Goal: Task Accomplishment & Management: Use online tool/utility

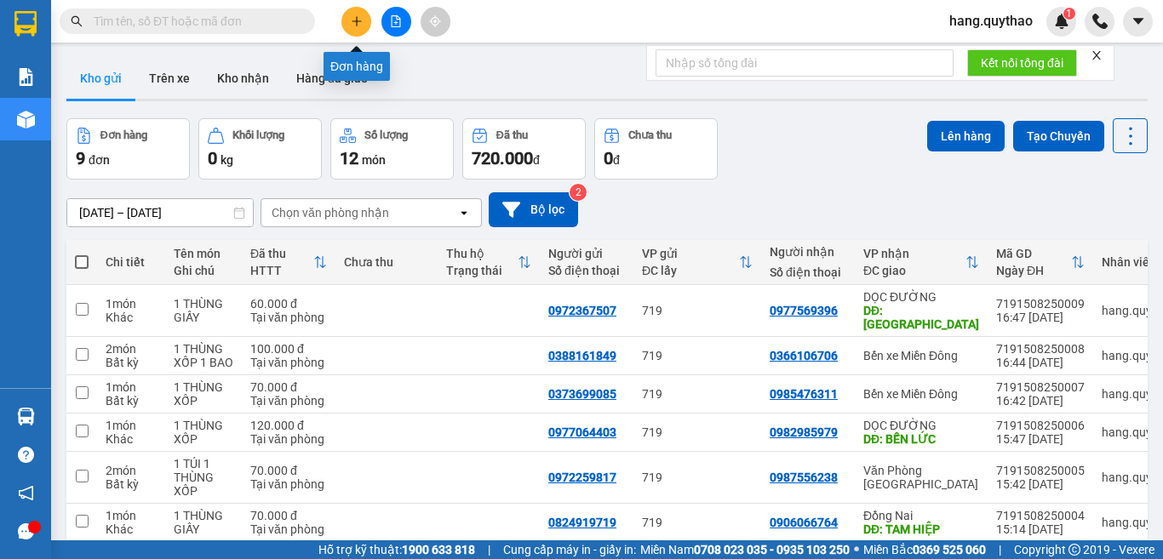
click at [356, 22] on icon "plus" at bounding box center [357, 21] width 12 height 12
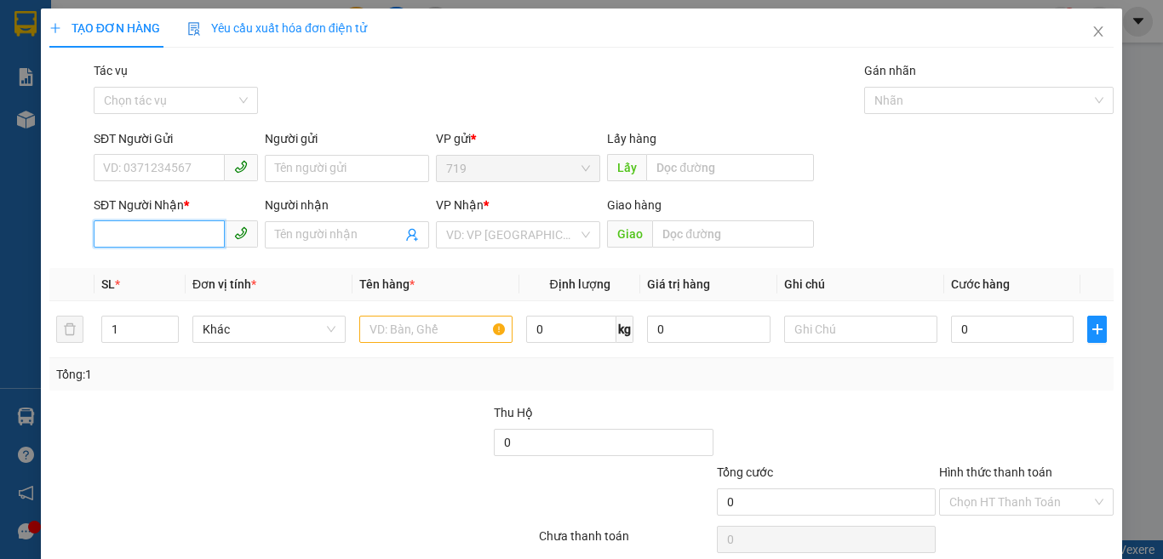
click at [174, 232] on input "SĐT Người Nhận *" at bounding box center [159, 234] width 131 height 27
click at [155, 264] on div "0989168795" at bounding box center [173, 269] width 141 height 19
type input "0989168795"
click at [452, 326] on input "text" at bounding box center [435, 329] width 153 height 27
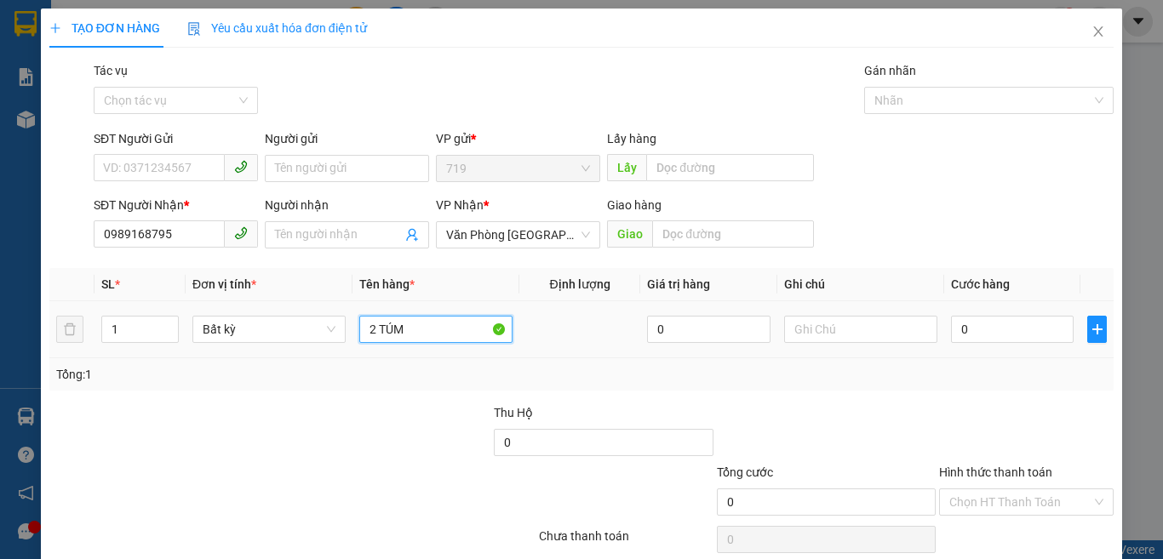
type input "2 TÚM"
click at [988, 314] on div "0" at bounding box center [1012, 329] width 123 height 34
click at [974, 332] on input "0" at bounding box center [1012, 329] width 123 height 27
type input "1"
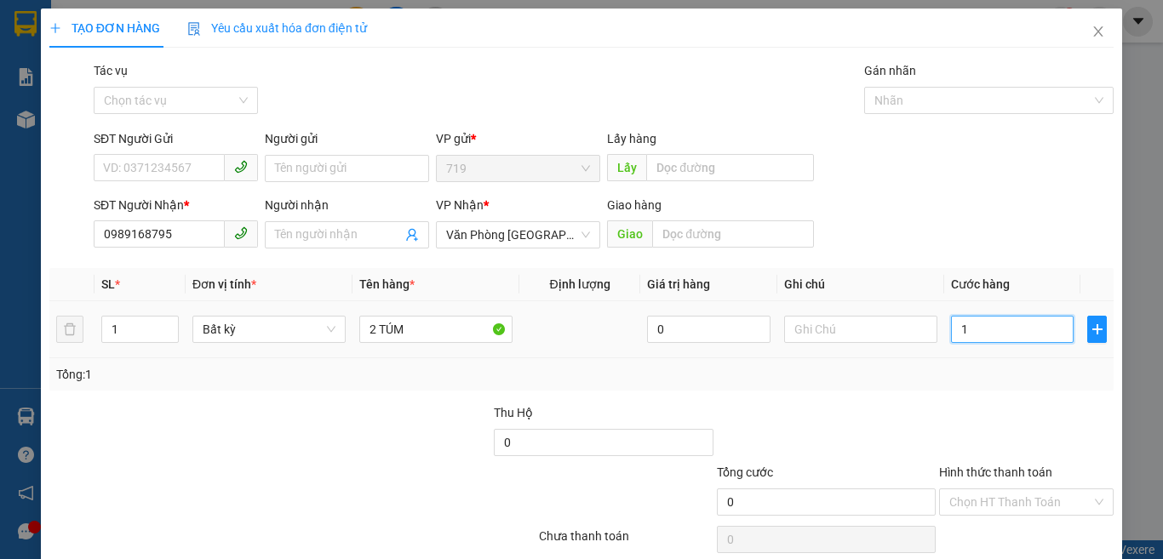
type input "1"
type input "10"
type input "100"
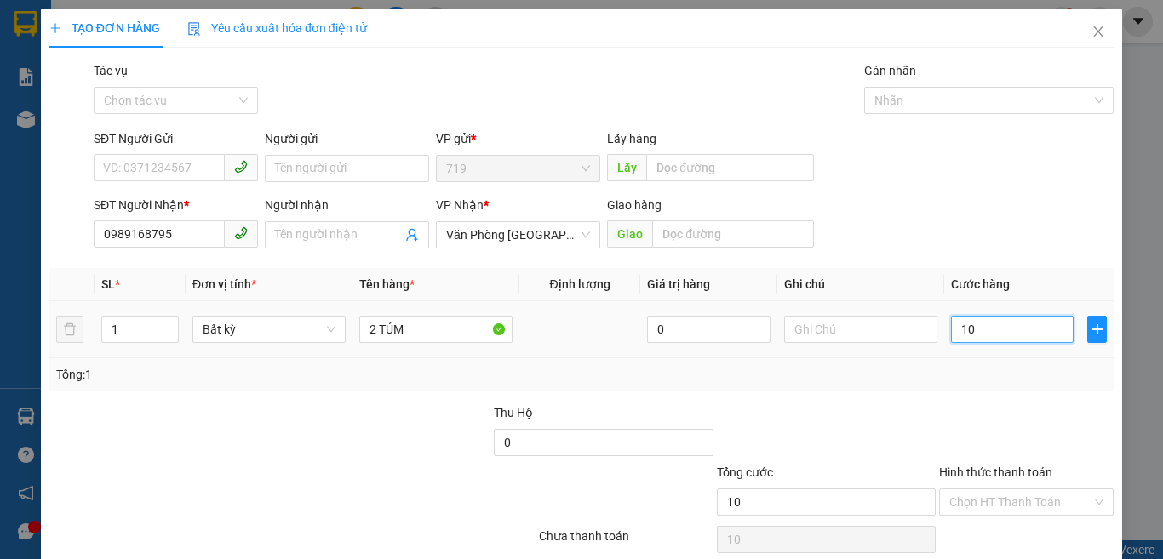
type input "100"
type input "1.000"
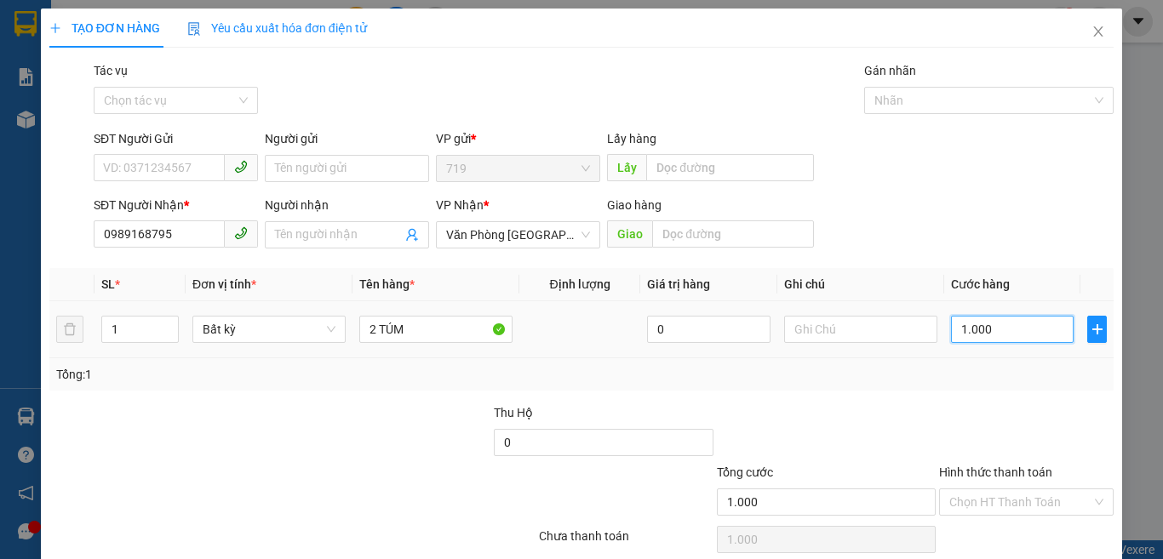
type input "10.000"
type input "100.000"
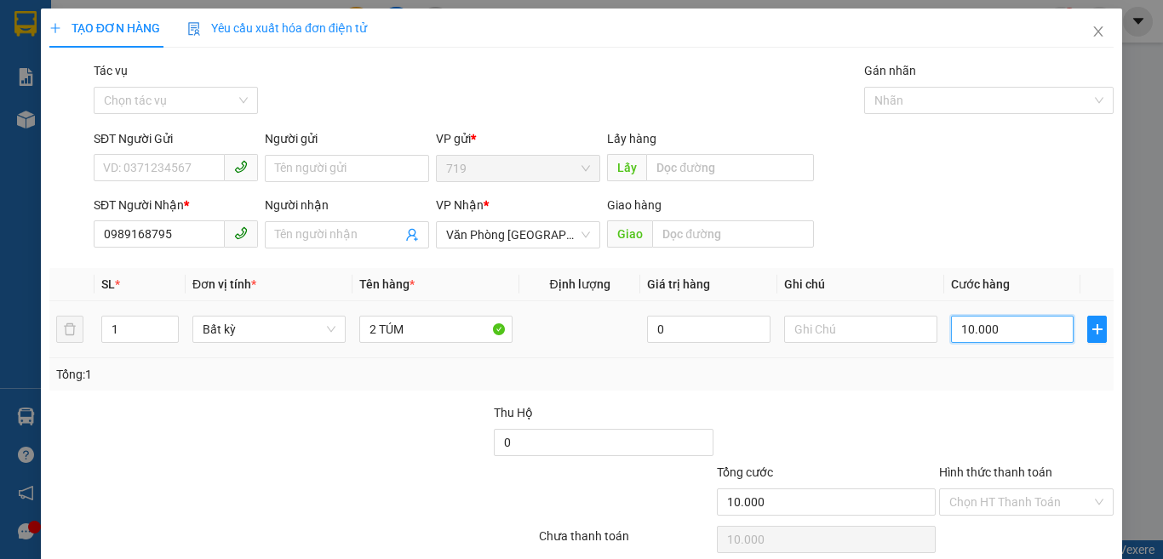
type input "100.000"
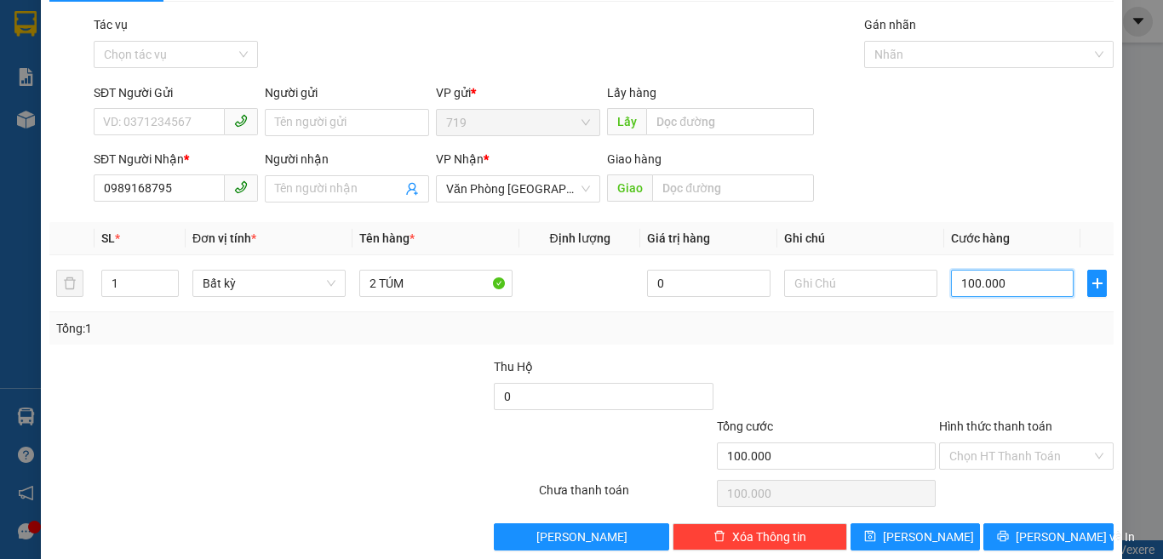
scroll to position [71, 0]
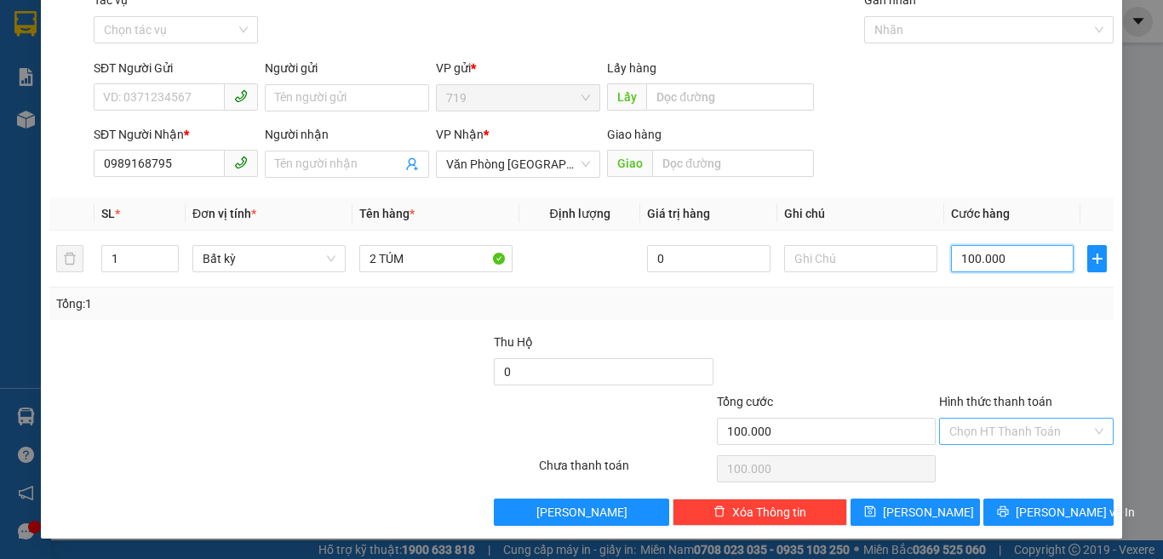
type input "100.000"
click at [1012, 424] on input "Hình thức thanh toán" at bounding box center [1020, 432] width 142 height 26
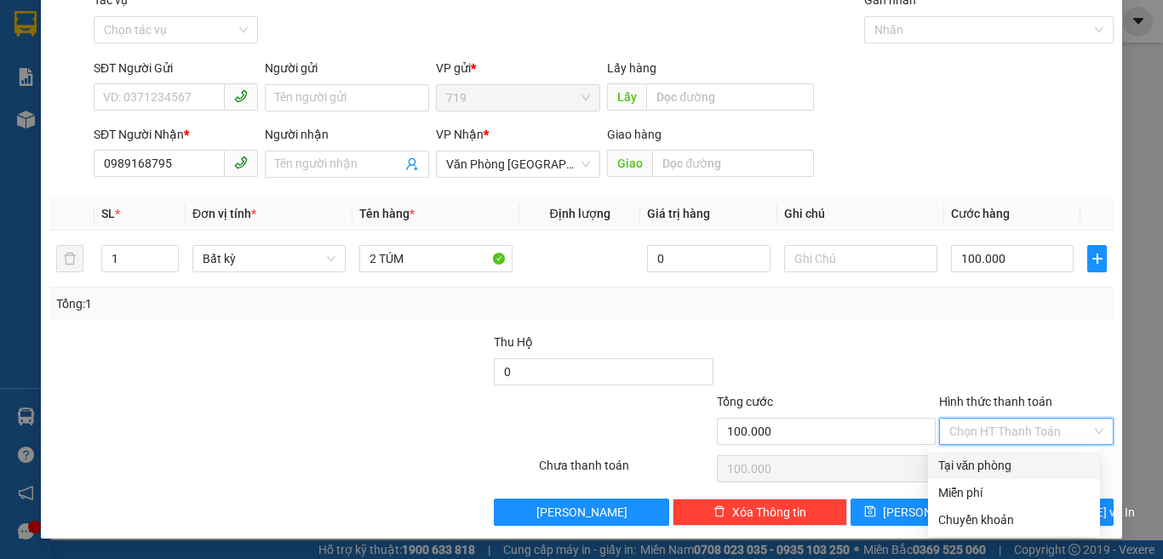
click at [1005, 464] on div "Tại văn phòng" at bounding box center [1014, 465] width 152 height 19
type input "0"
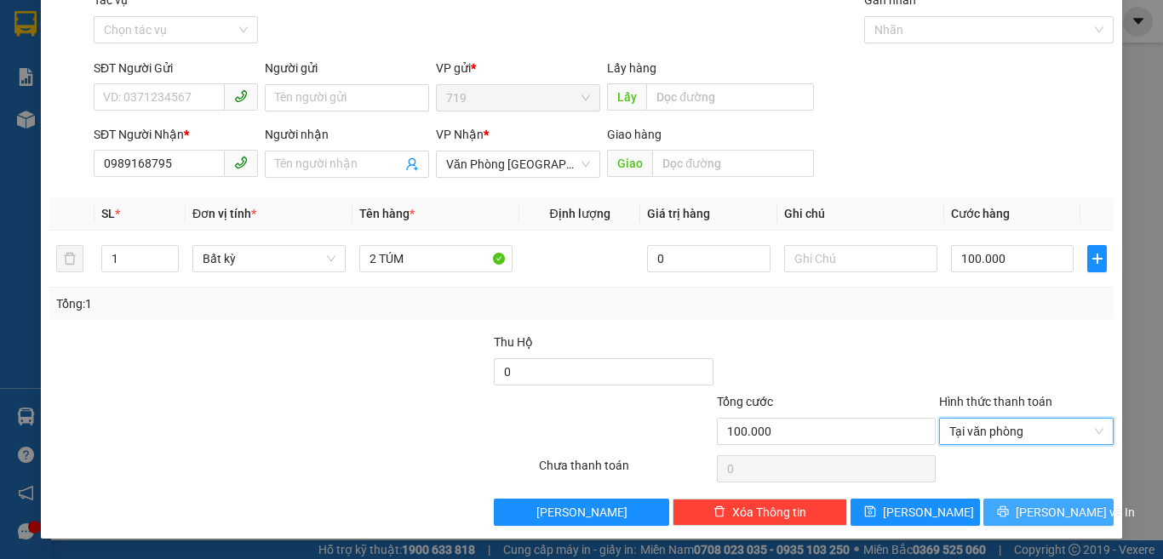
click at [1017, 506] on button "[PERSON_NAME] và In" at bounding box center [1048, 512] width 130 height 27
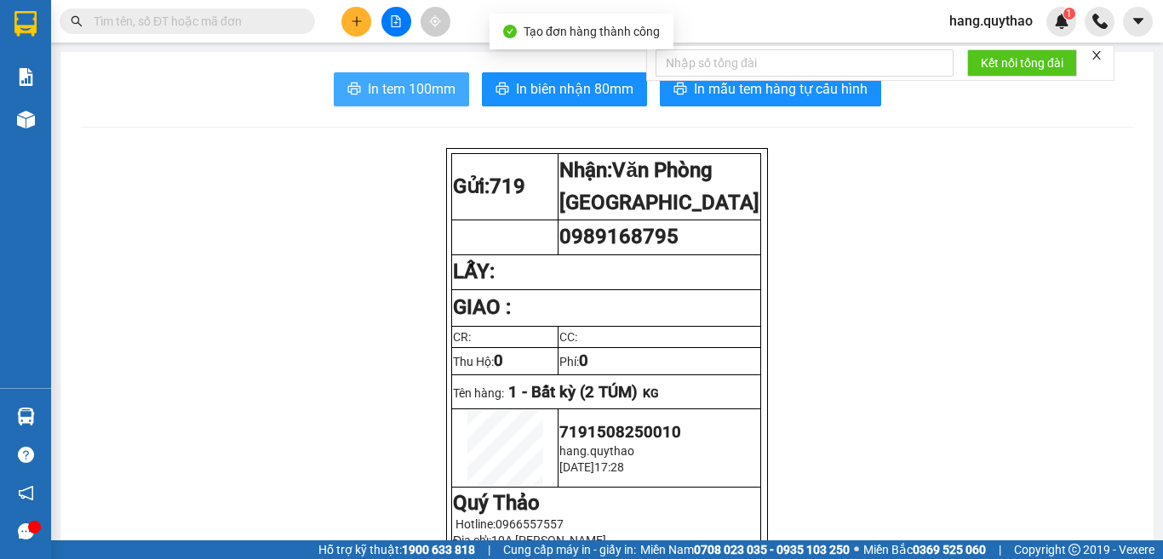
click at [366, 75] on button "In tem 100mm" at bounding box center [401, 89] width 135 height 34
click at [368, 83] on span "In tem 100mm" at bounding box center [412, 88] width 88 height 21
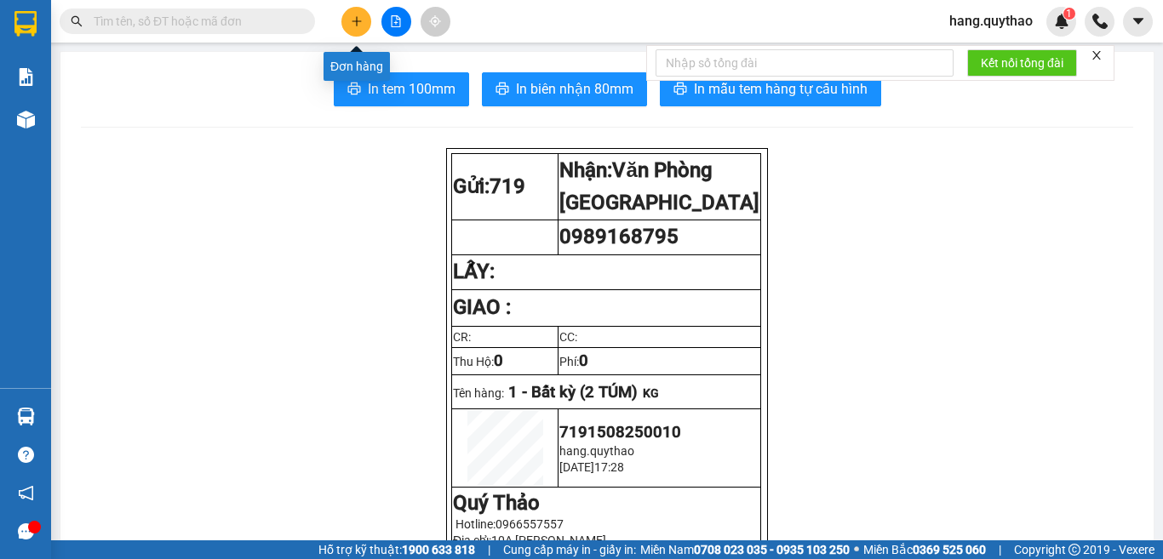
click at [353, 14] on button at bounding box center [356, 22] width 30 height 30
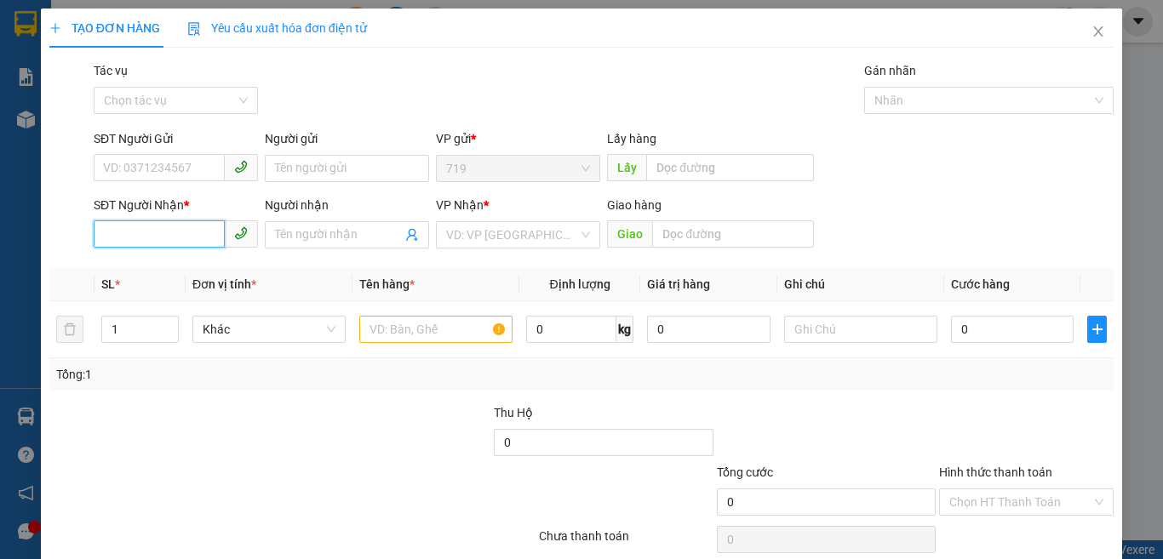
click at [175, 226] on input "SĐT Người Nhận *" at bounding box center [159, 234] width 131 height 27
click at [166, 157] on input "SĐT Người Gửi" at bounding box center [159, 167] width 131 height 27
click at [201, 246] on span at bounding box center [176, 234] width 164 height 27
click at [164, 332] on span "down" at bounding box center [169, 335] width 10 height 10
type input "0395436164"
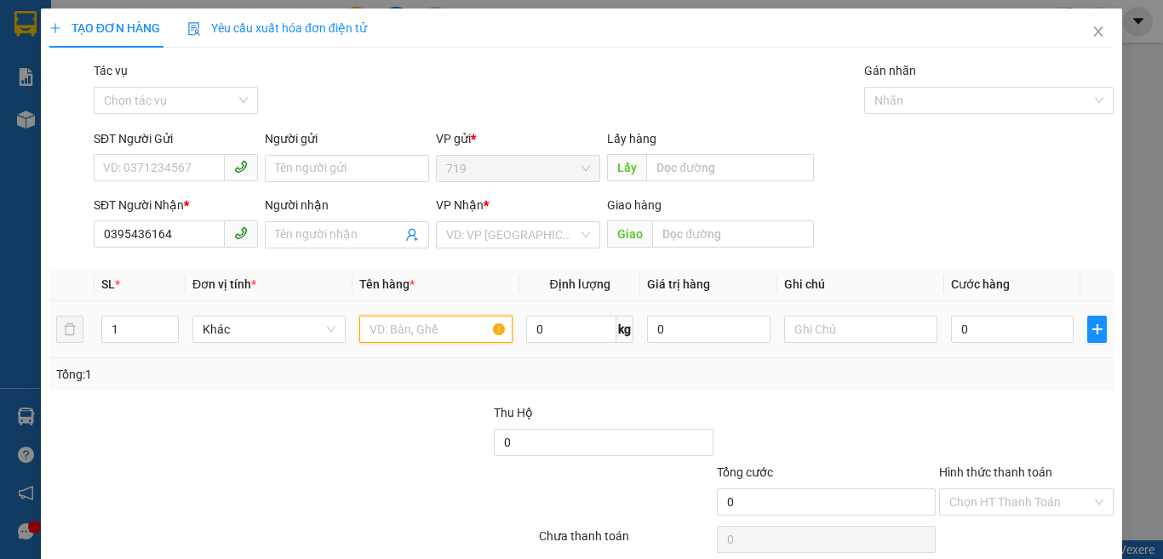
click at [433, 326] on input "text" at bounding box center [435, 329] width 153 height 27
type input "1 THÙNG GIẤY"
click at [524, 218] on div "VP Nhận *" at bounding box center [518, 209] width 164 height 26
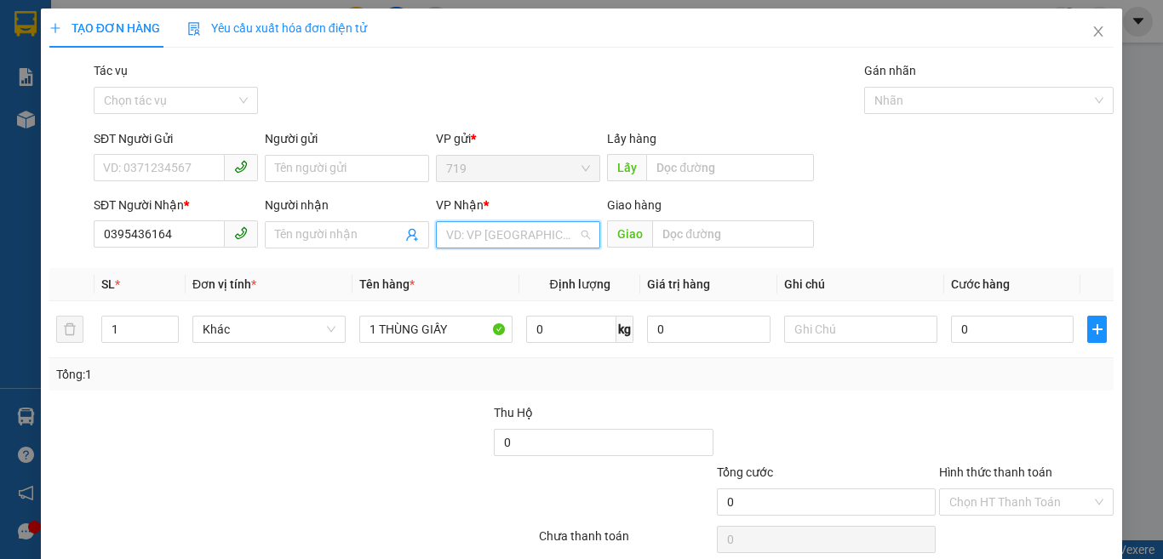
click at [530, 227] on input "search" at bounding box center [512, 235] width 132 height 26
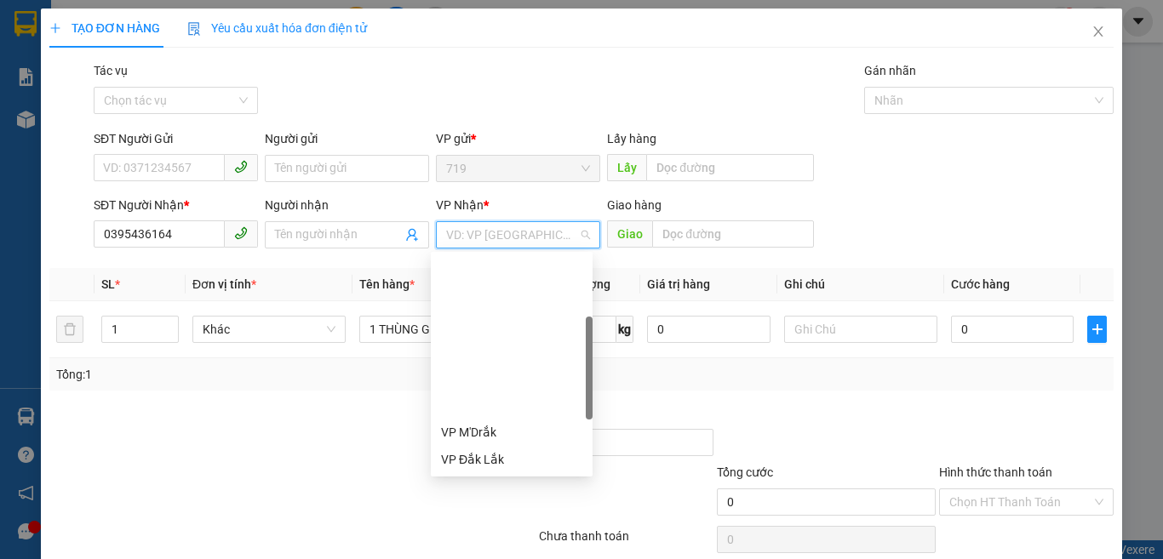
click at [506, 532] on div "Bến Xe Miền Tây" at bounding box center [511, 541] width 141 height 19
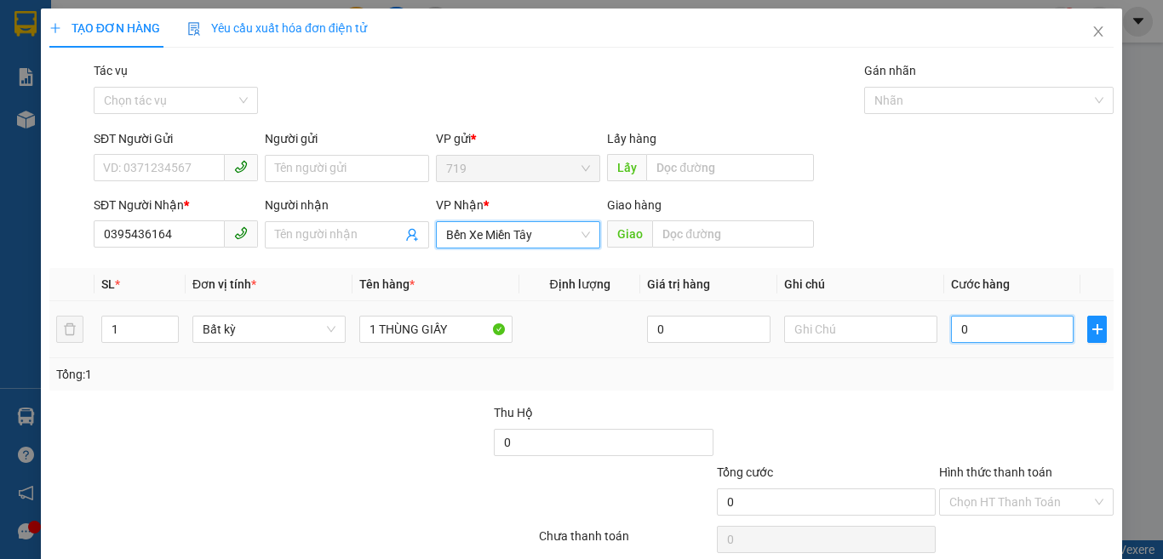
click at [961, 341] on input "0" at bounding box center [1012, 329] width 123 height 27
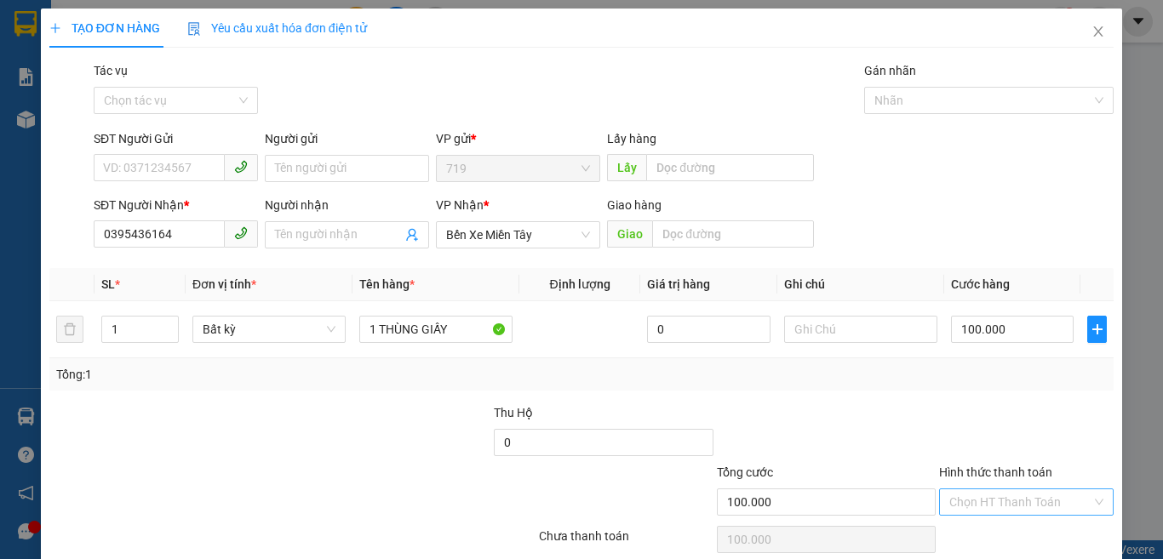
click at [973, 490] on input "Hình thức thanh toán" at bounding box center [1020, 503] width 142 height 26
click at [983, 527] on div "Tại văn phòng" at bounding box center [1014, 536] width 152 height 19
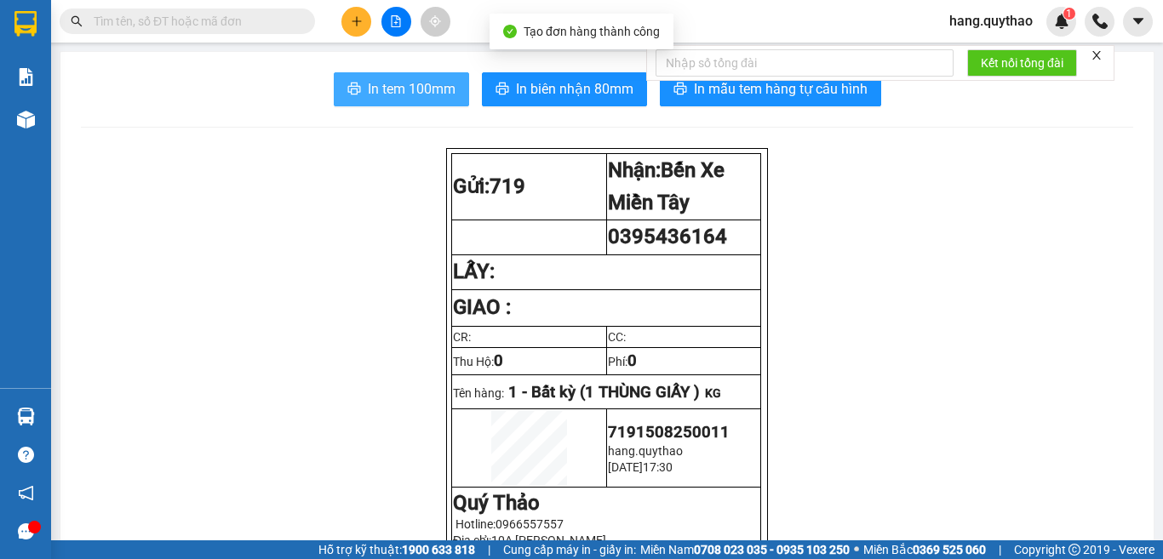
click at [439, 98] on span "In tem 100mm" at bounding box center [412, 88] width 88 height 21
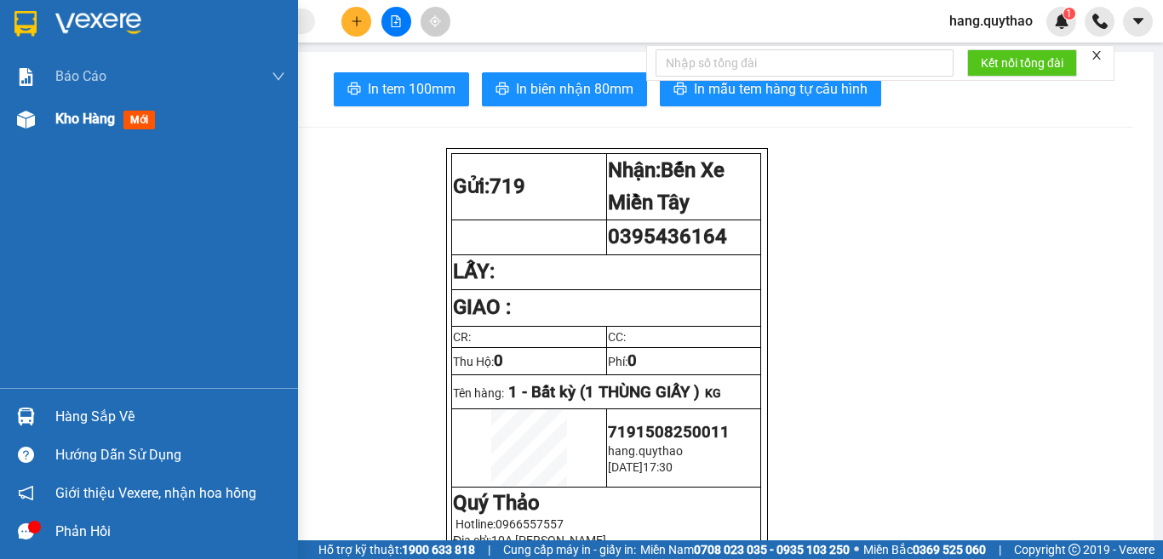
click at [86, 120] on span "Kho hàng" at bounding box center [85, 119] width 60 height 16
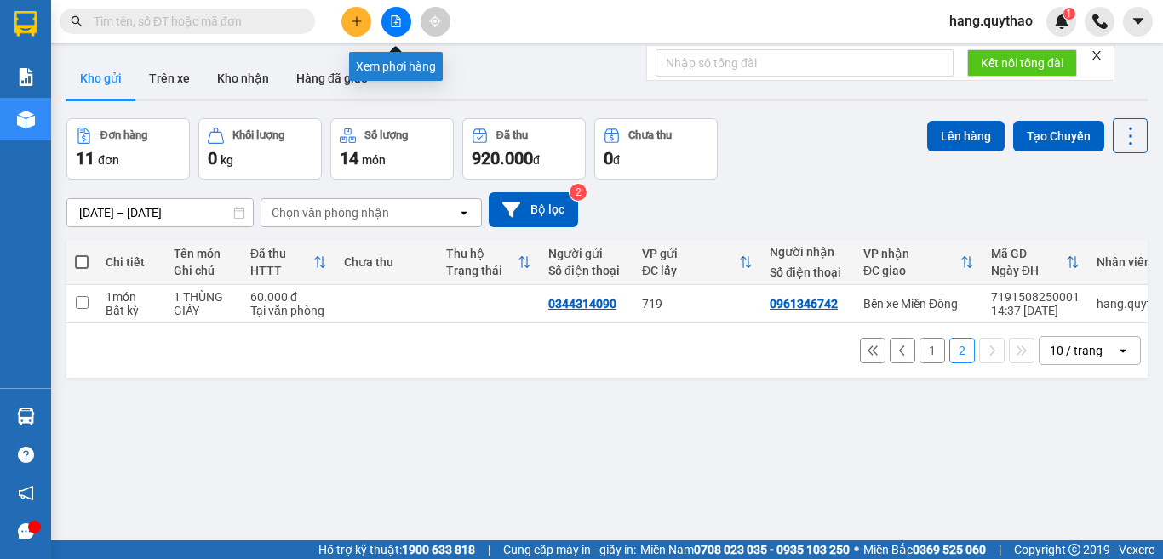
click at [382, 27] on button at bounding box center [396, 22] width 30 height 30
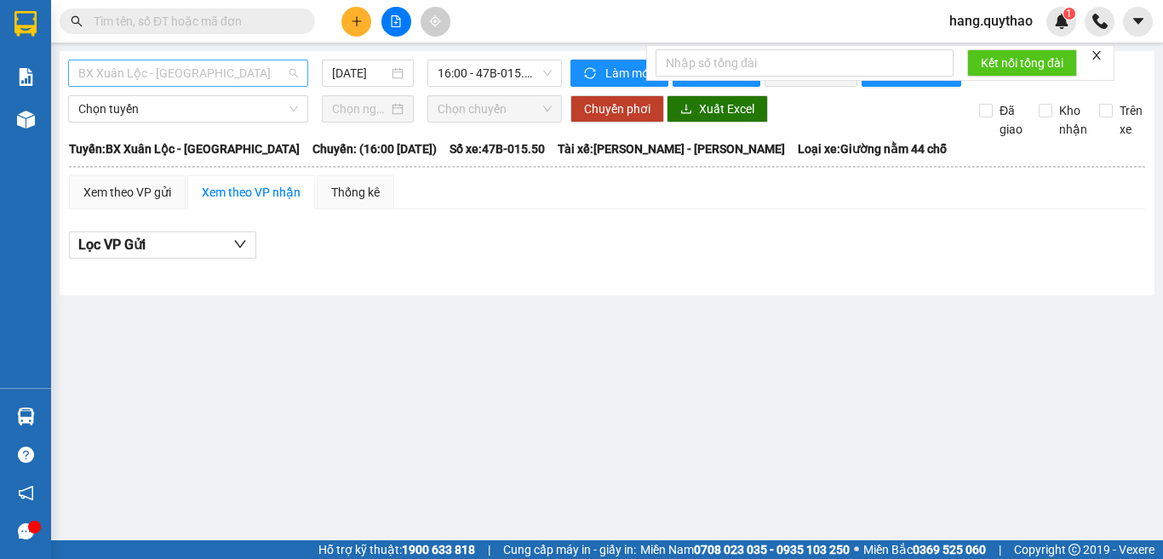
click at [204, 77] on span "BX Xuân Lộc - [GEOGRAPHIC_DATA]" at bounding box center [188, 73] width 220 height 26
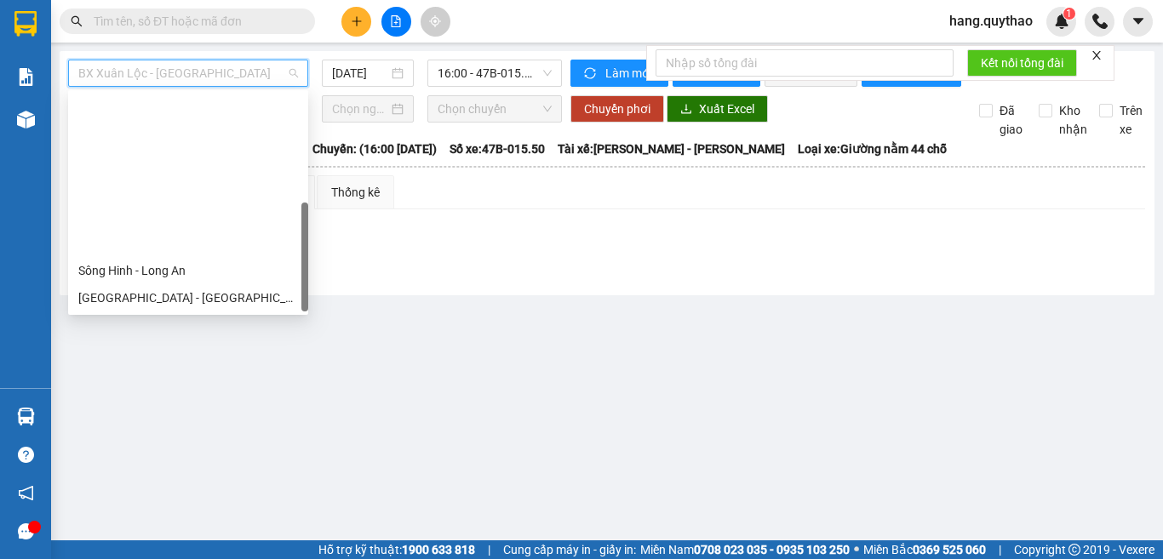
click at [672, 527] on main "BX [GEOGRAPHIC_DATA] - [GEOGRAPHIC_DATA] [DATE] 16:00 - 47B-015.50 Làm mới In p…" at bounding box center [581, 270] width 1163 height 541
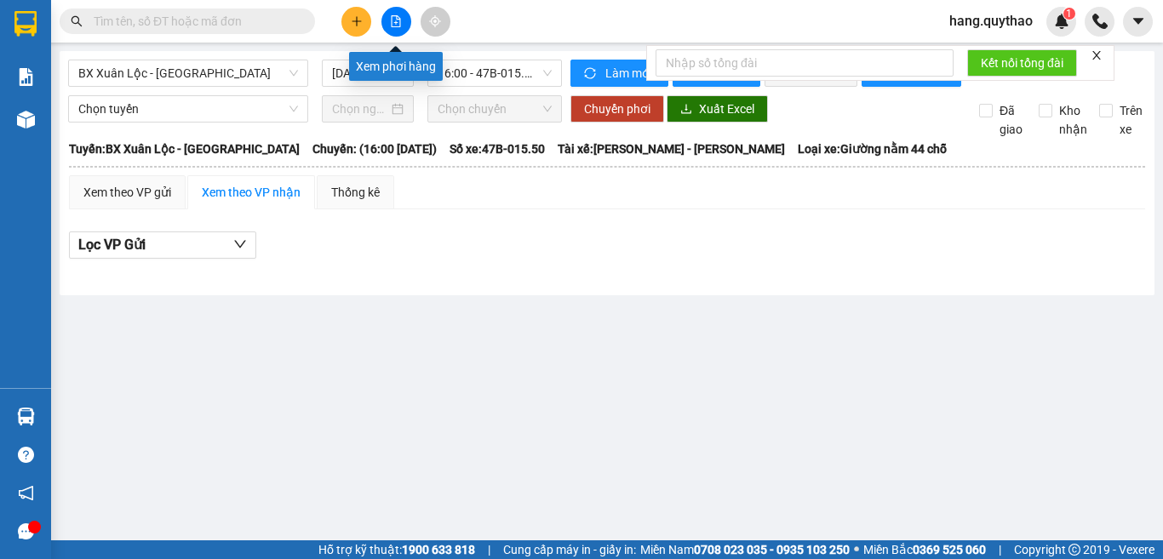
click at [387, 26] on button at bounding box center [396, 22] width 30 height 30
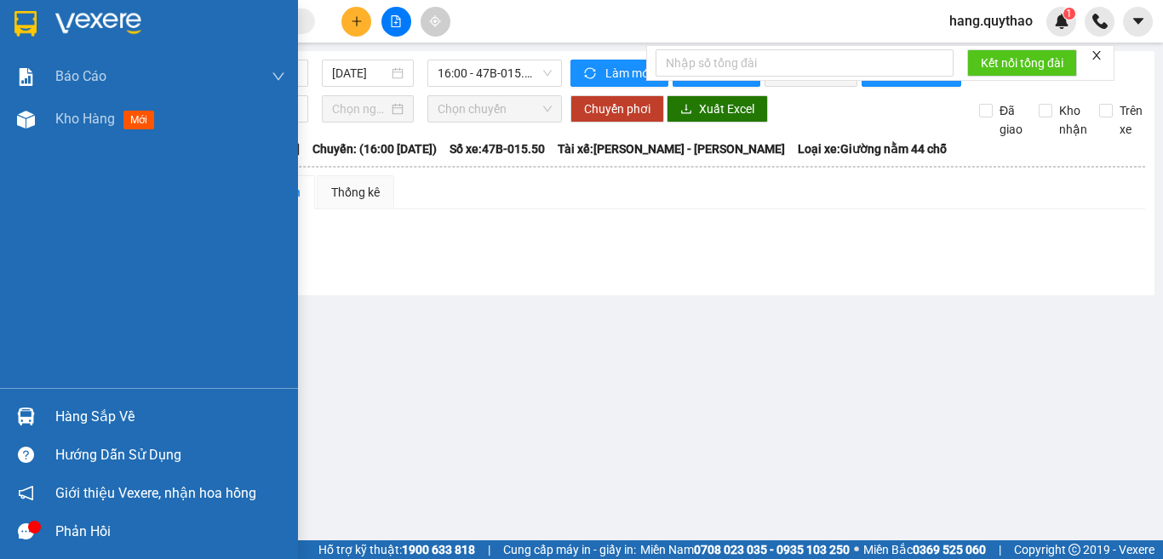
click at [19, 120] on img at bounding box center [26, 120] width 18 height 18
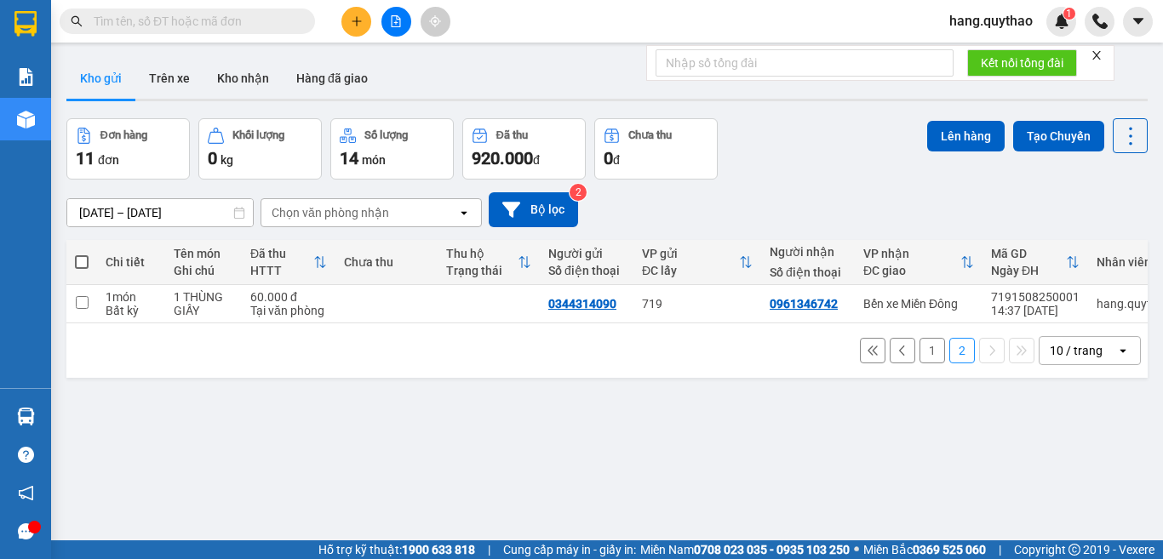
drag, startPoint x: 77, startPoint y: 262, endPoint x: 436, endPoint y: 315, distance: 362.3
click at [80, 261] on span at bounding box center [82, 262] width 14 height 14
click at [82, 254] on input "checkbox" at bounding box center [82, 254] width 0 height 0
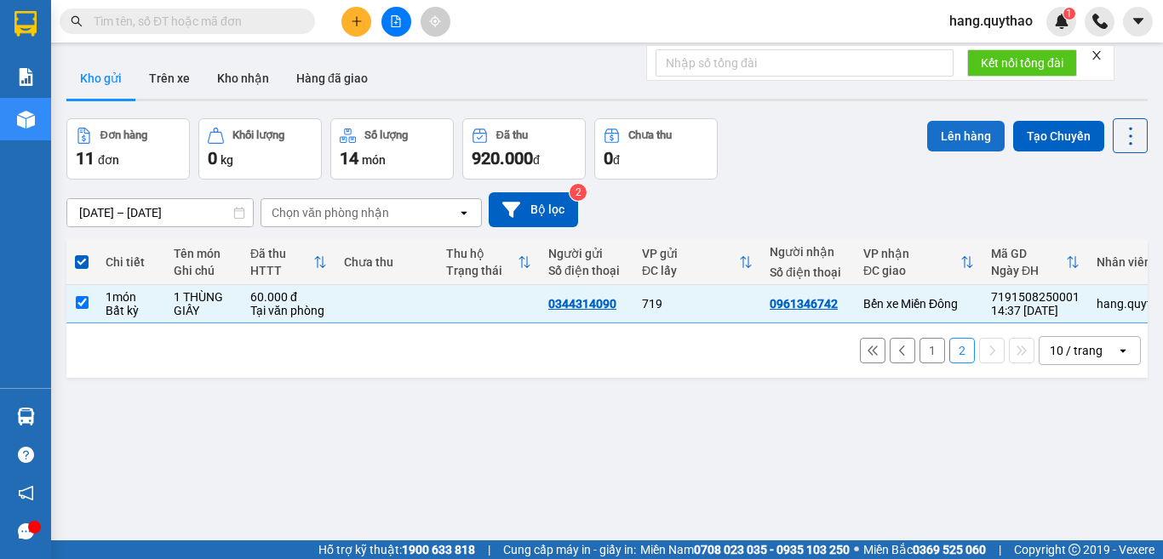
click at [953, 138] on button "Lên hàng" at bounding box center [965, 136] width 77 height 31
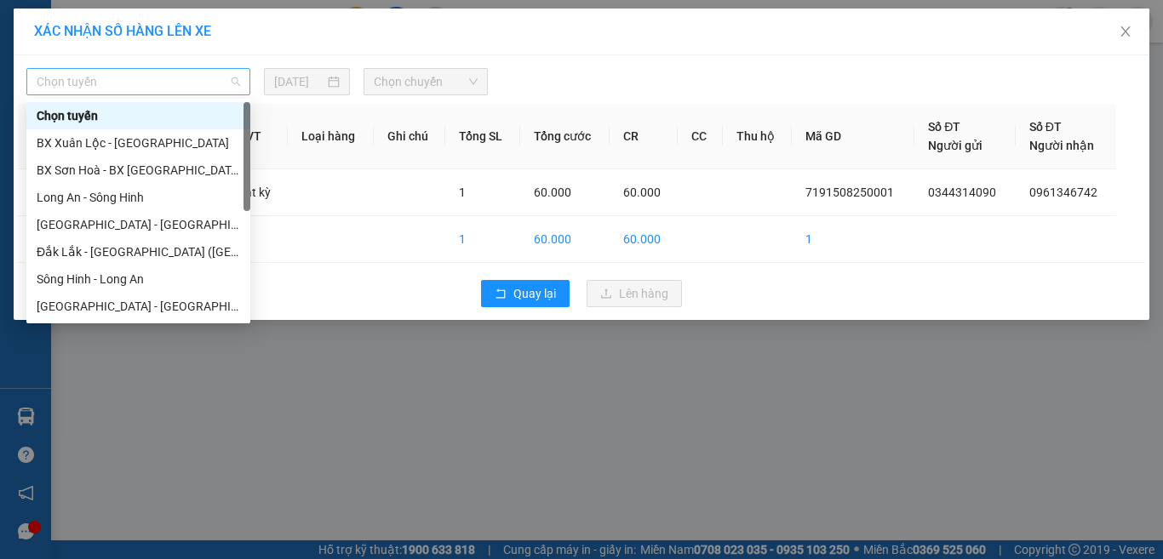
click at [166, 89] on span "Chọn tuyến" at bounding box center [138, 82] width 203 height 26
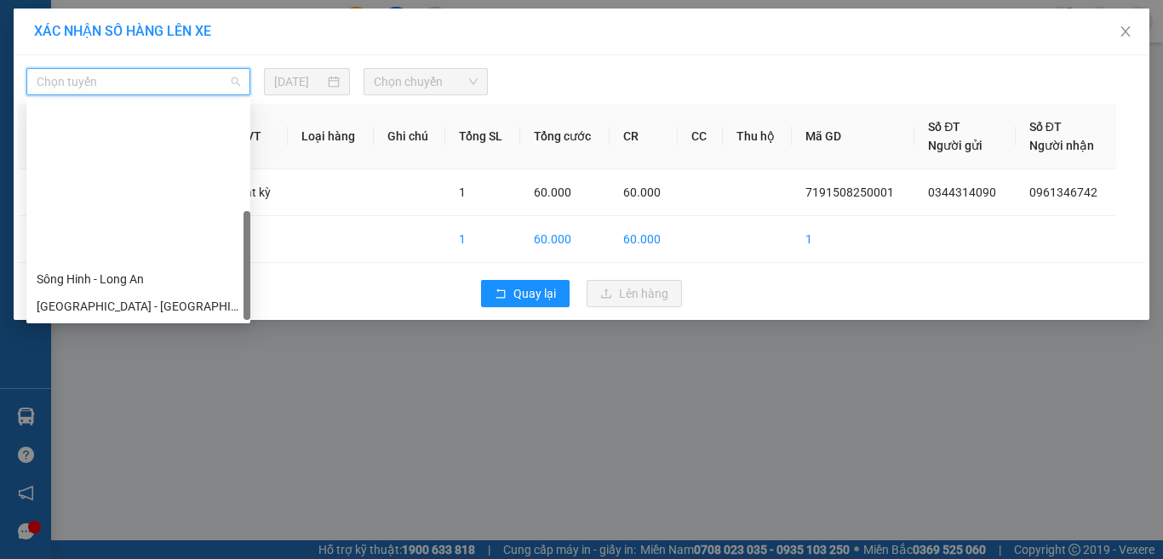
click at [102, 433] on div "Đắk Lắk - [GEOGRAPHIC_DATA] (T)" at bounding box center [138, 442] width 203 height 19
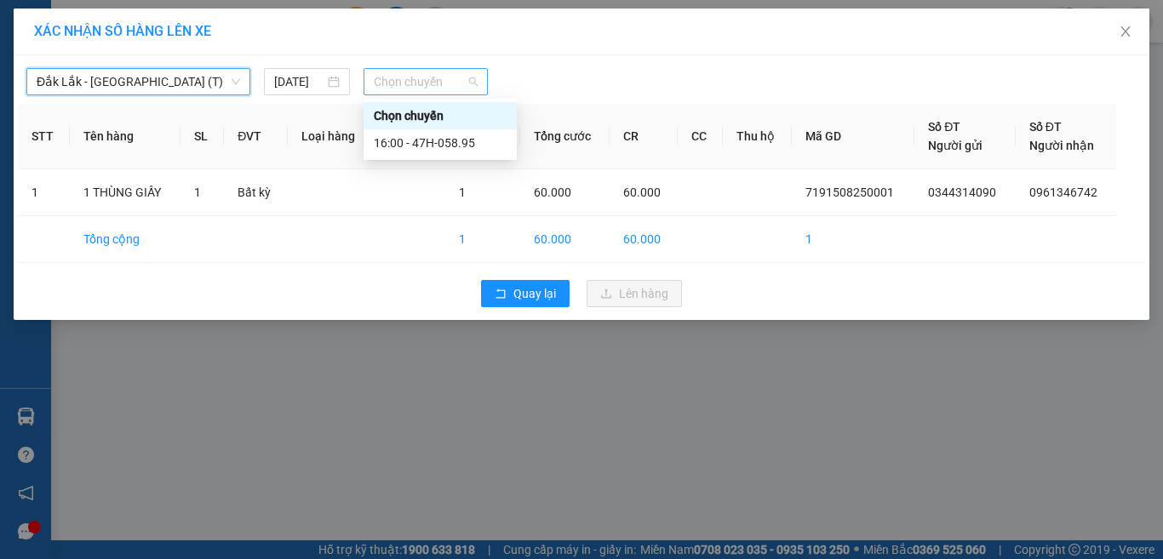
click at [416, 75] on span "Chọn chuyến" at bounding box center [426, 82] width 105 height 26
click at [456, 132] on div "16:00 - 47H-058.95" at bounding box center [440, 142] width 153 height 27
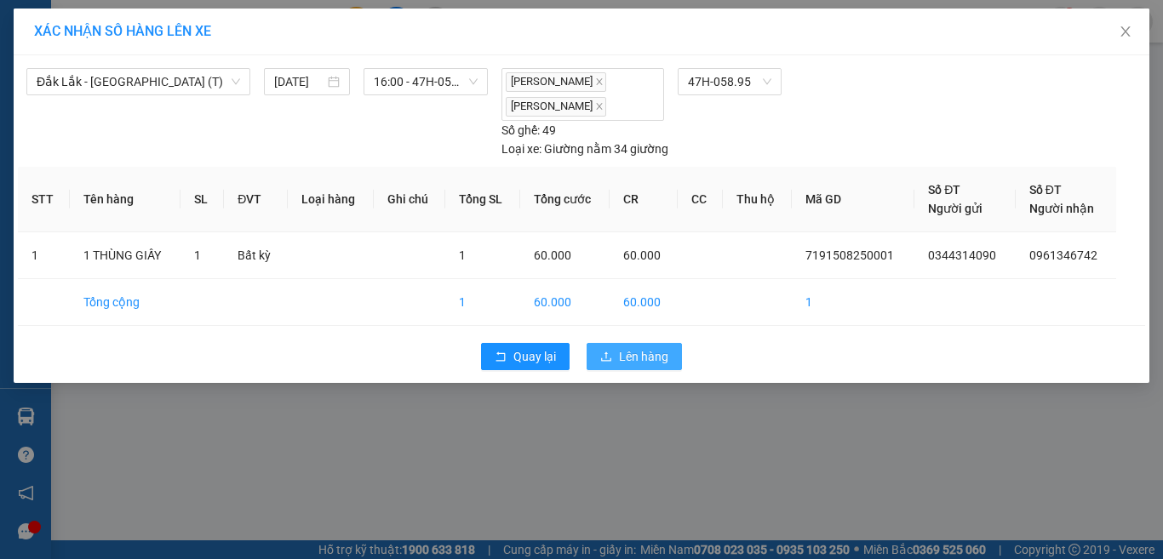
click at [614, 353] on button "Lên hàng" at bounding box center [634, 356] width 95 height 27
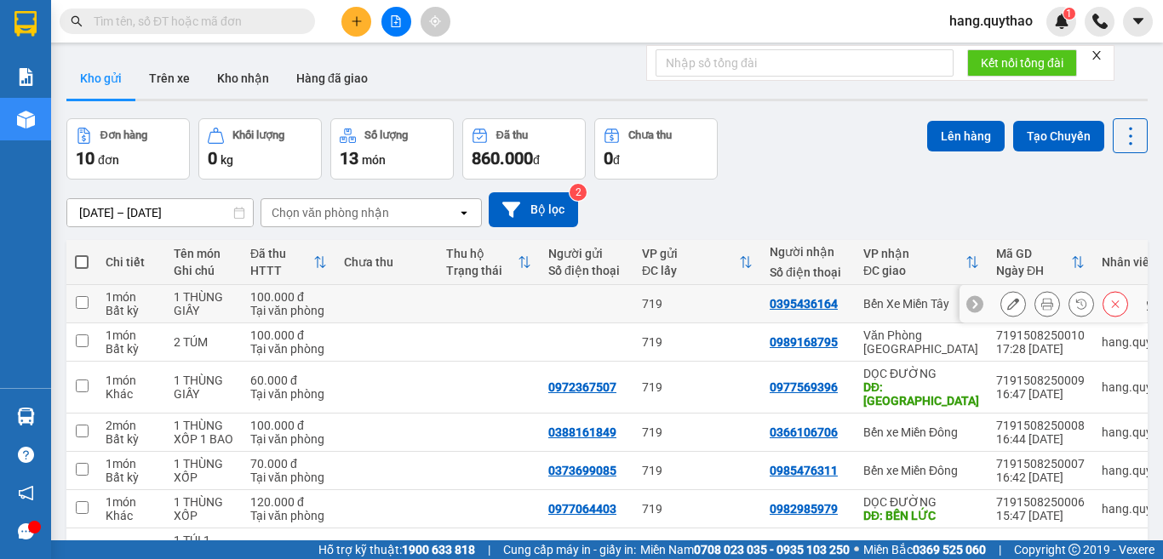
click at [899, 297] on div "Bến Xe Miền Tây" at bounding box center [921, 304] width 116 height 14
checkbox input "true"
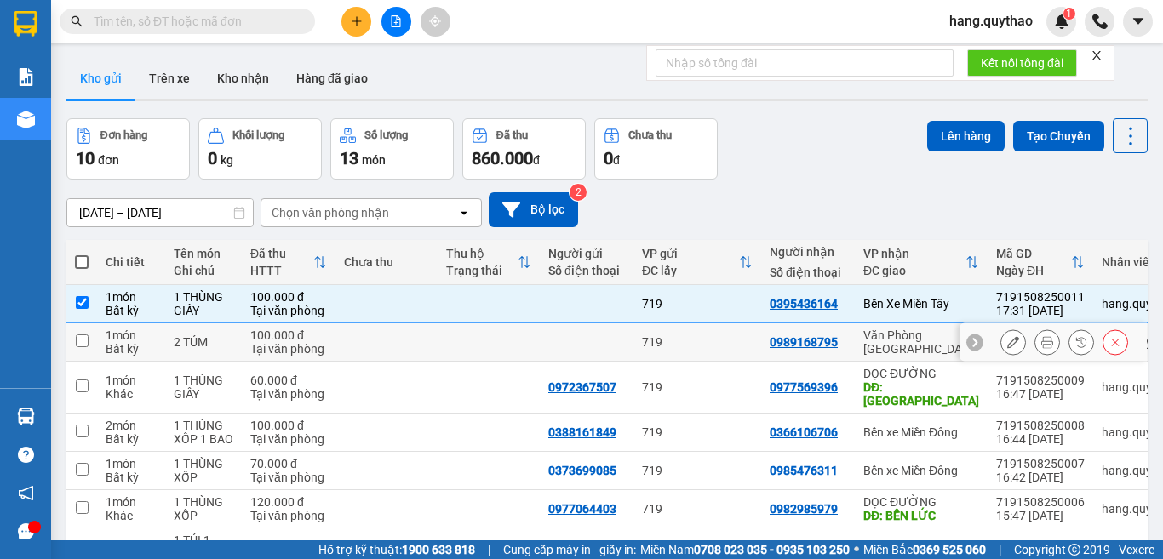
click at [883, 324] on td "Văn Phòng [GEOGRAPHIC_DATA]" at bounding box center [921, 343] width 133 height 38
checkbox input "true"
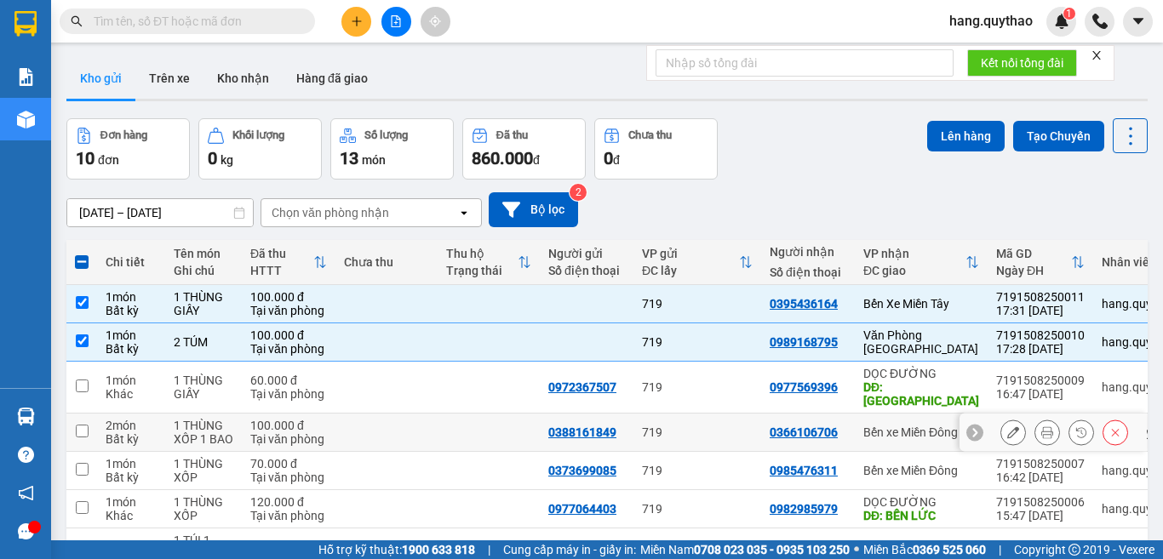
click at [887, 426] on div "Bến xe Miền Đông" at bounding box center [921, 433] width 116 height 14
checkbox input "true"
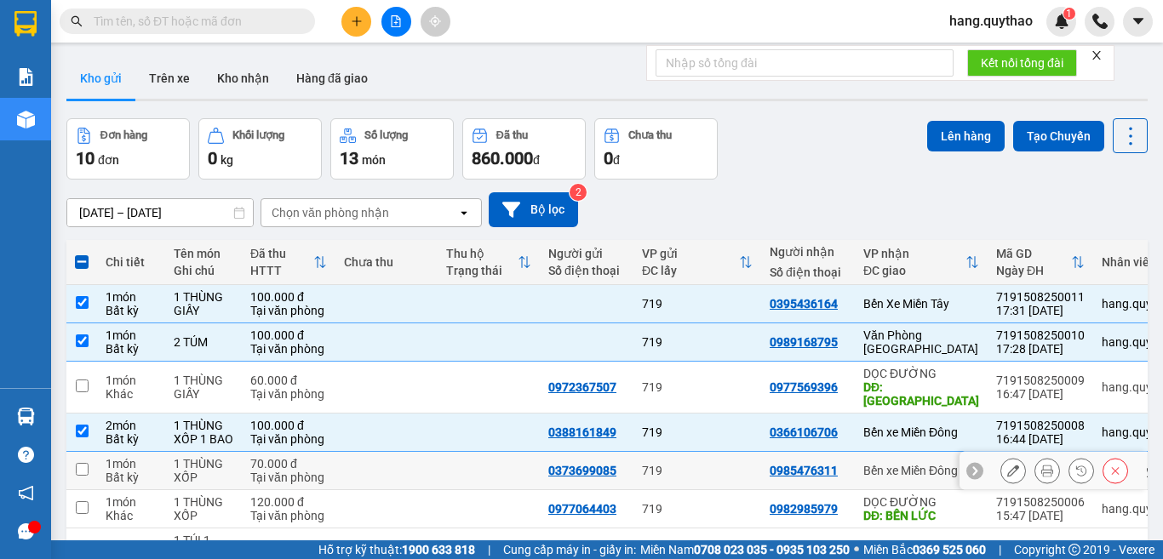
click at [898, 464] on div "Bến xe Miền Đông" at bounding box center [921, 471] width 116 height 14
checkbox input "true"
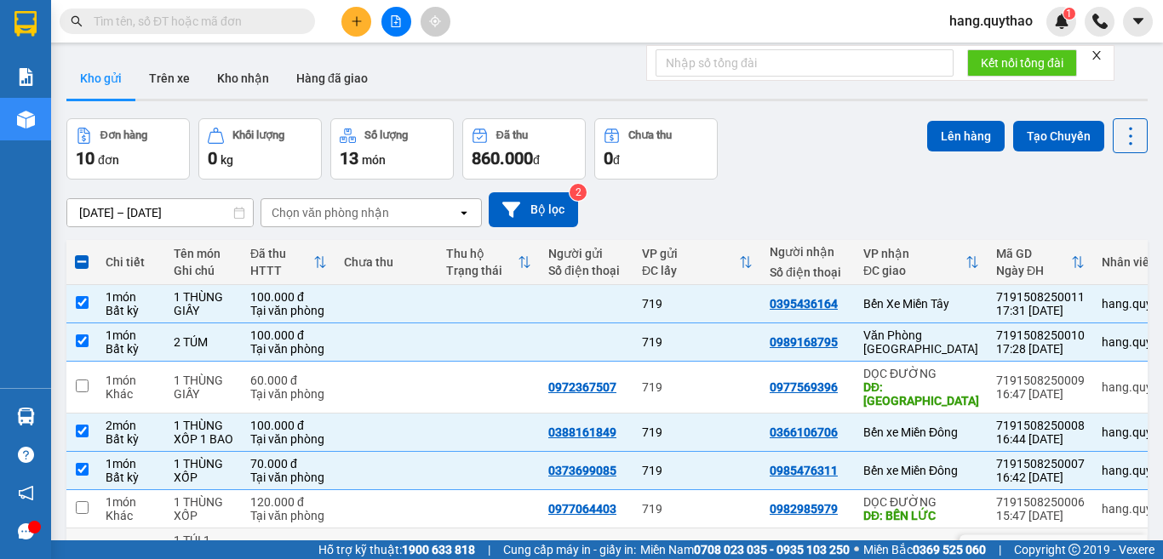
click at [913, 541] on div "Văn Phòng [GEOGRAPHIC_DATA]" at bounding box center [921, 554] width 116 height 27
checkbox input "true"
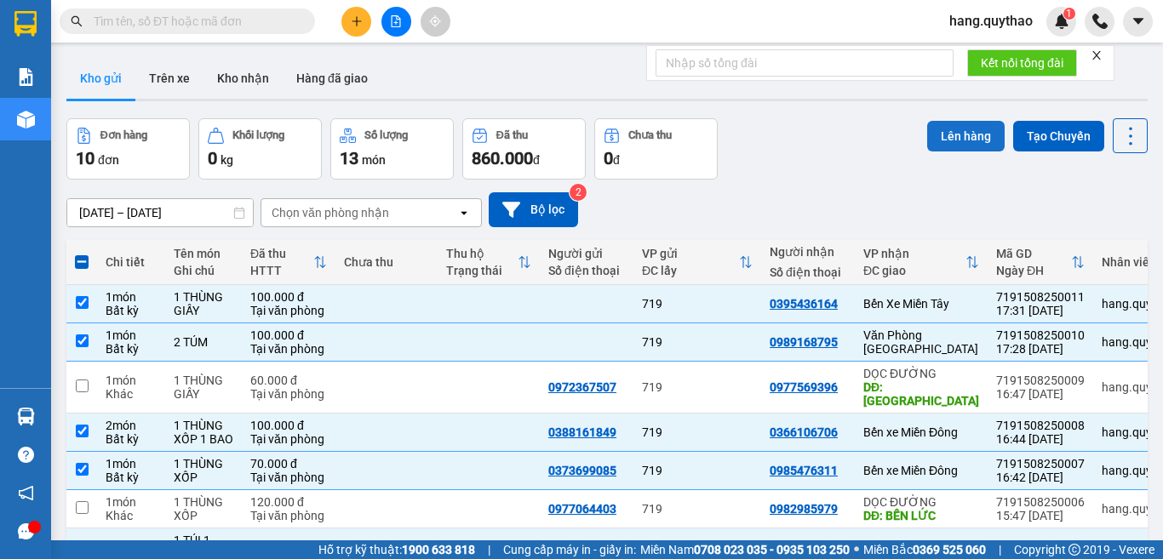
click at [946, 133] on button "Lên hàng" at bounding box center [965, 136] width 77 height 31
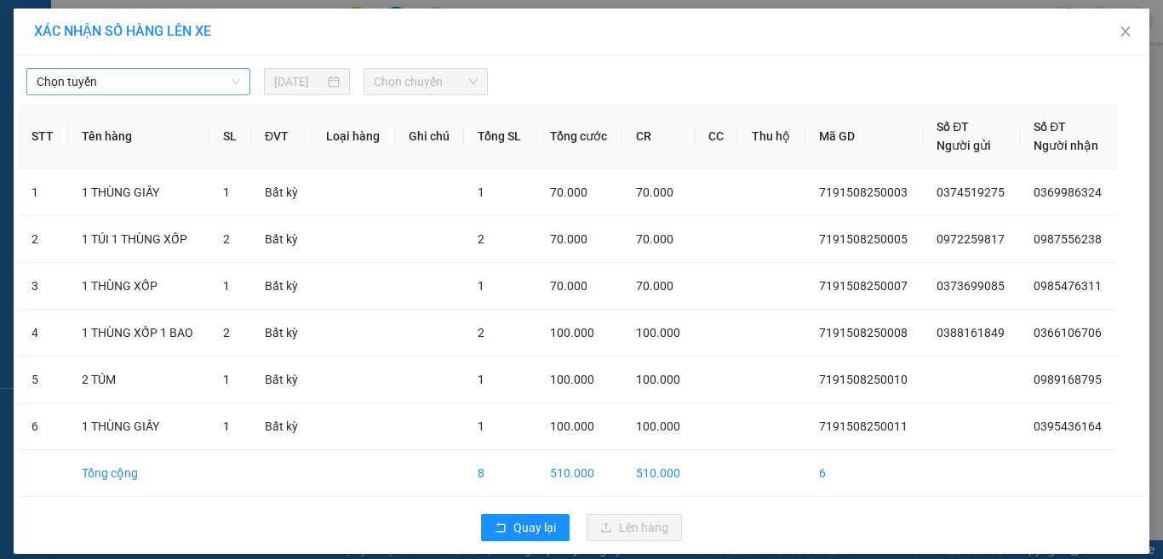
click at [145, 80] on span "Chọn tuyến" at bounding box center [138, 82] width 203 height 26
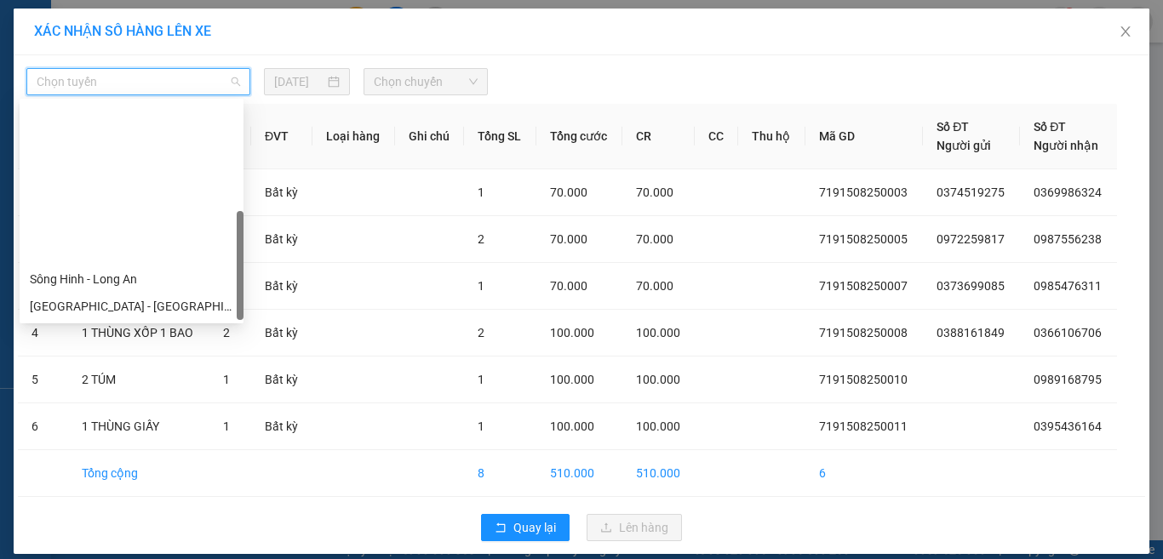
click at [107, 433] on div "Đắk Lắk - [GEOGRAPHIC_DATA] (T)" at bounding box center [131, 442] width 203 height 19
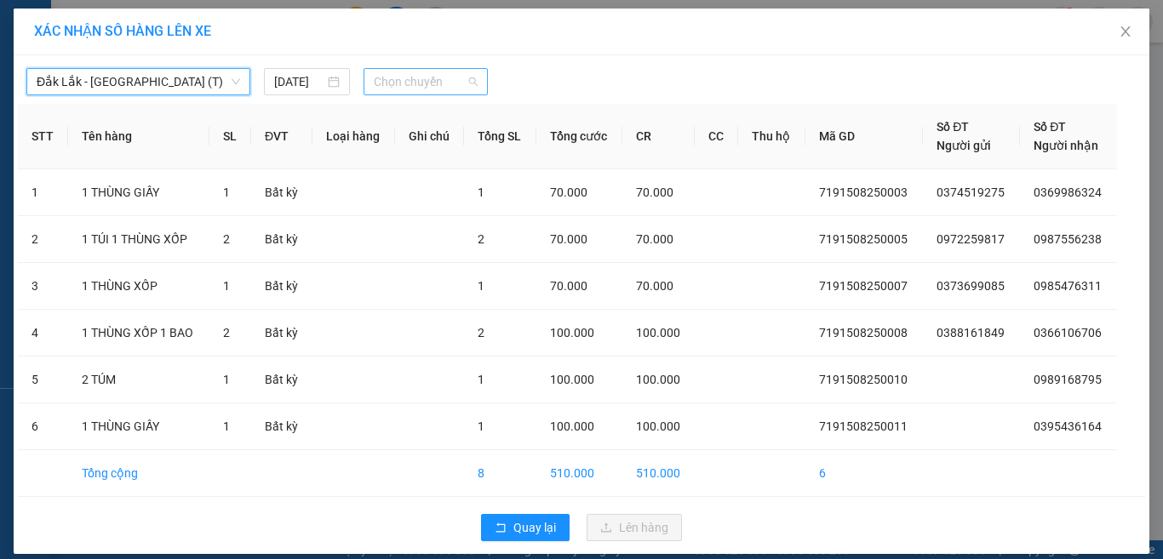
click at [420, 79] on span "Chọn chuyến" at bounding box center [426, 82] width 105 height 26
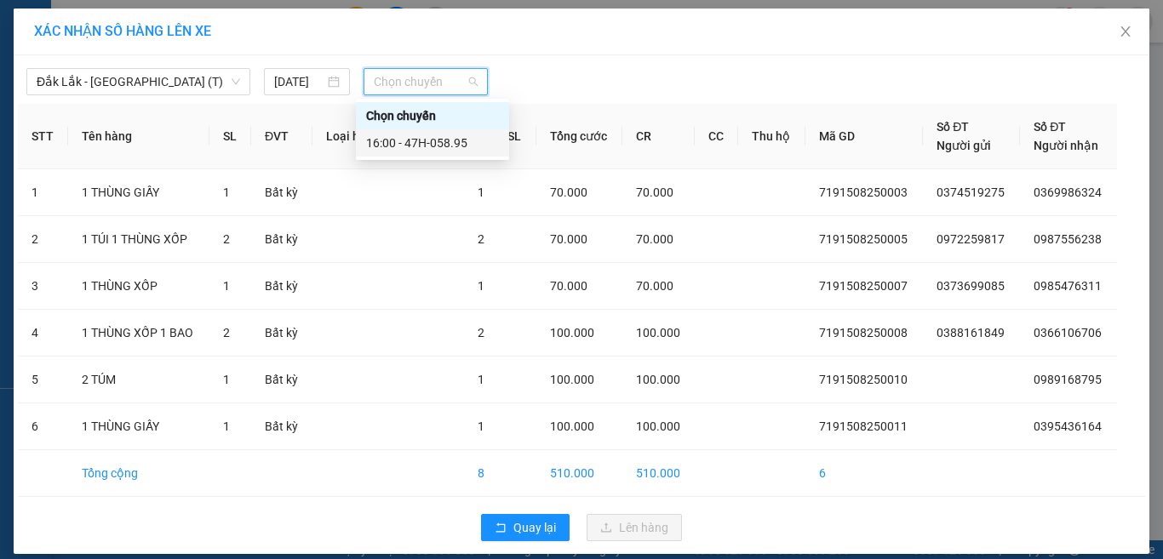
click at [454, 135] on div "16:00 - 47H-058.95" at bounding box center [432, 143] width 133 height 19
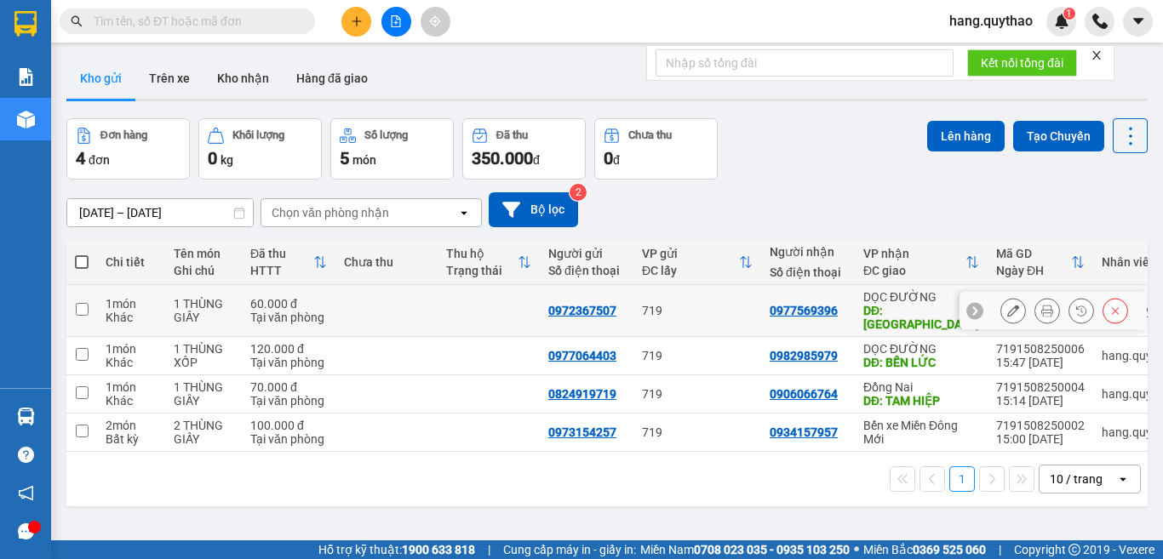
click at [887, 307] on div "DĐ: [GEOGRAPHIC_DATA]" at bounding box center [921, 317] width 116 height 27
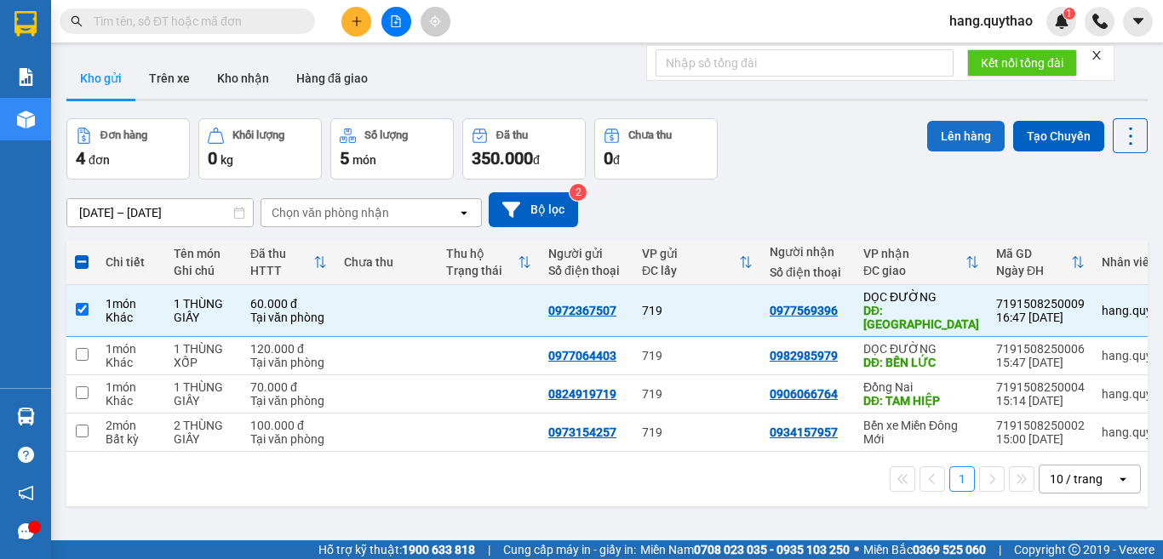
click at [938, 135] on button "Lên hàng" at bounding box center [965, 136] width 77 height 31
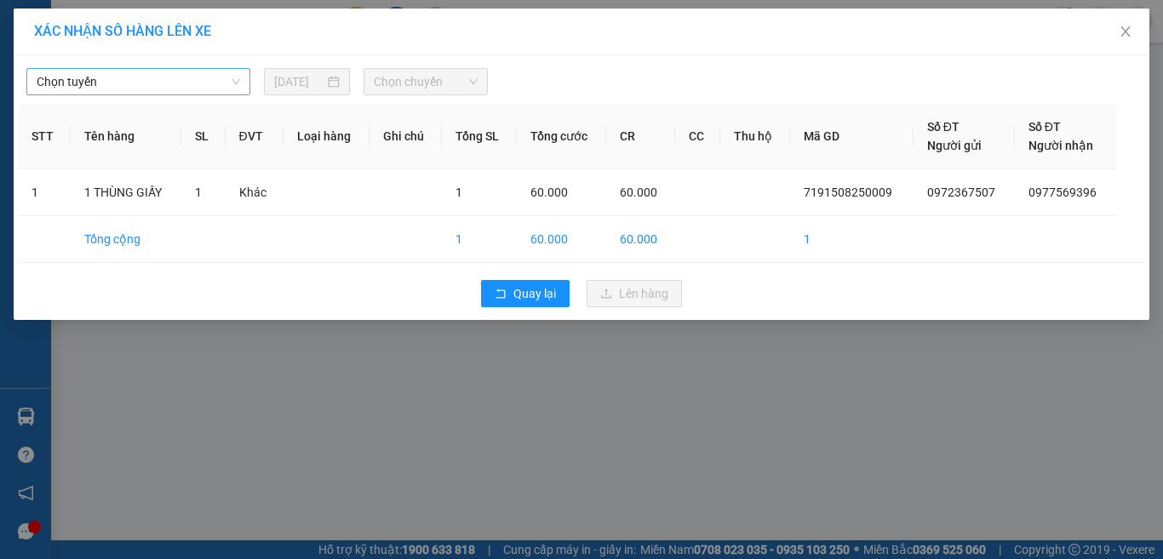
click at [177, 74] on span "Chọn tuyến" at bounding box center [138, 82] width 203 height 26
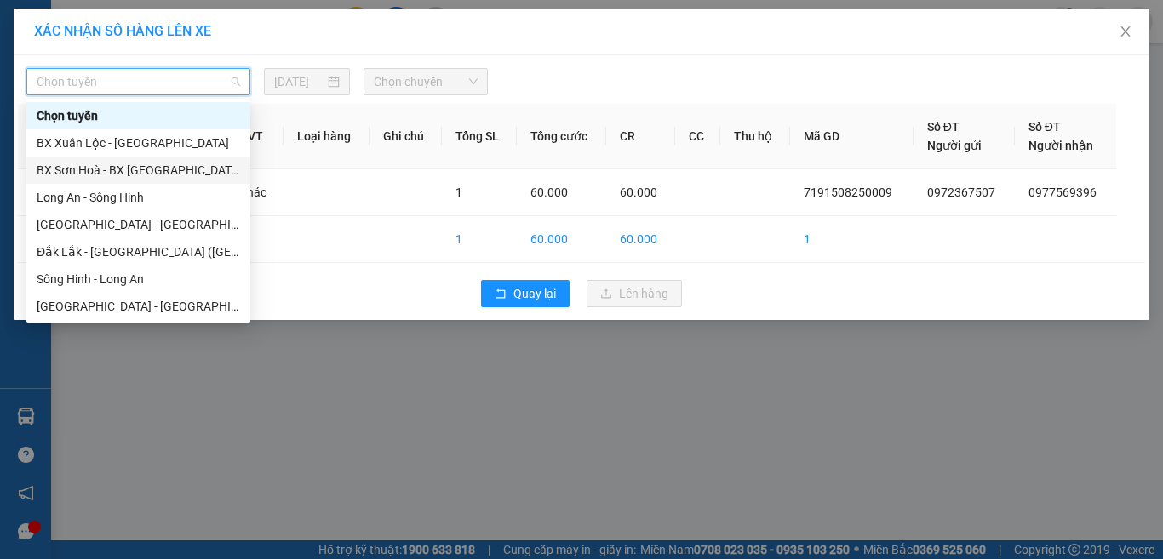
click at [89, 171] on div "BX Sơn Hoà - BX [GEOGRAPHIC_DATA]" at bounding box center [138, 170] width 203 height 19
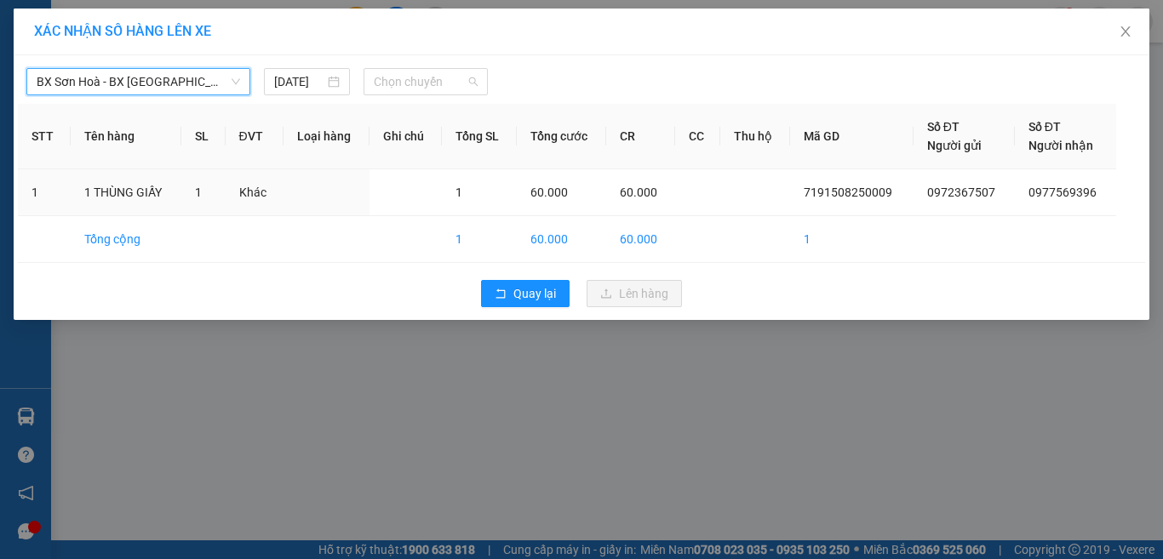
drag, startPoint x: 446, startPoint y: 77, endPoint x: 471, endPoint y: 144, distance: 70.9
click at [444, 77] on span "Chọn chuyến" at bounding box center [426, 82] width 105 height 26
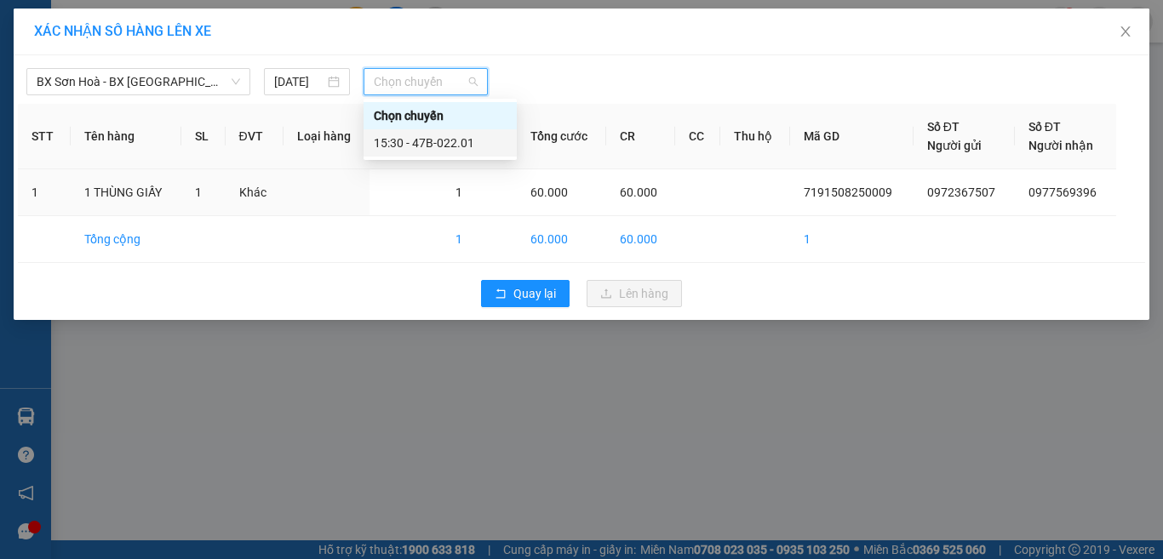
drag, startPoint x: 457, startPoint y: 139, endPoint x: 483, endPoint y: 163, distance: 34.9
click at [457, 138] on div "15:30 - 47B-022.01" at bounding box center [440, 143] width 133 height 19
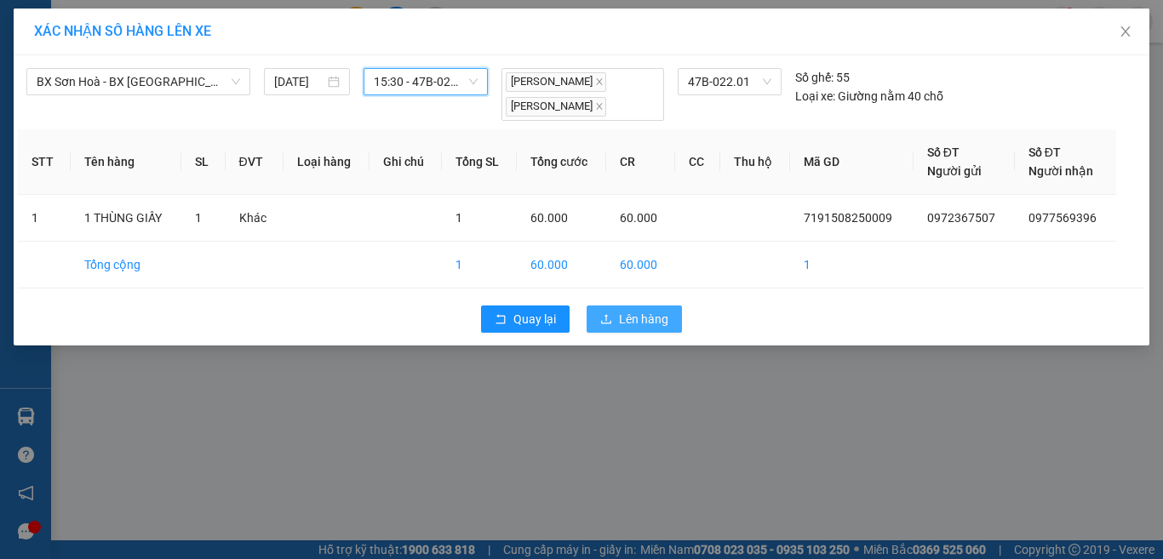
click at [629, 324] on span "Lên hàng" at bounding box center [643, 319] width 49 height 19
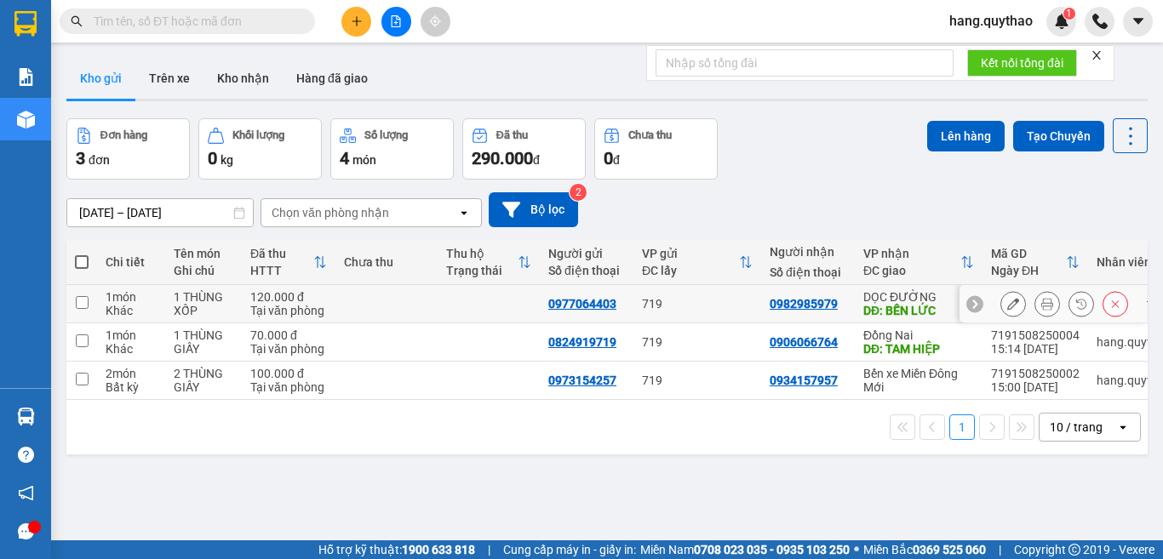
click at [872, 300] on div "DỌC ĐƯỜNG" at bounding box center [918, 297] width 111 height 14
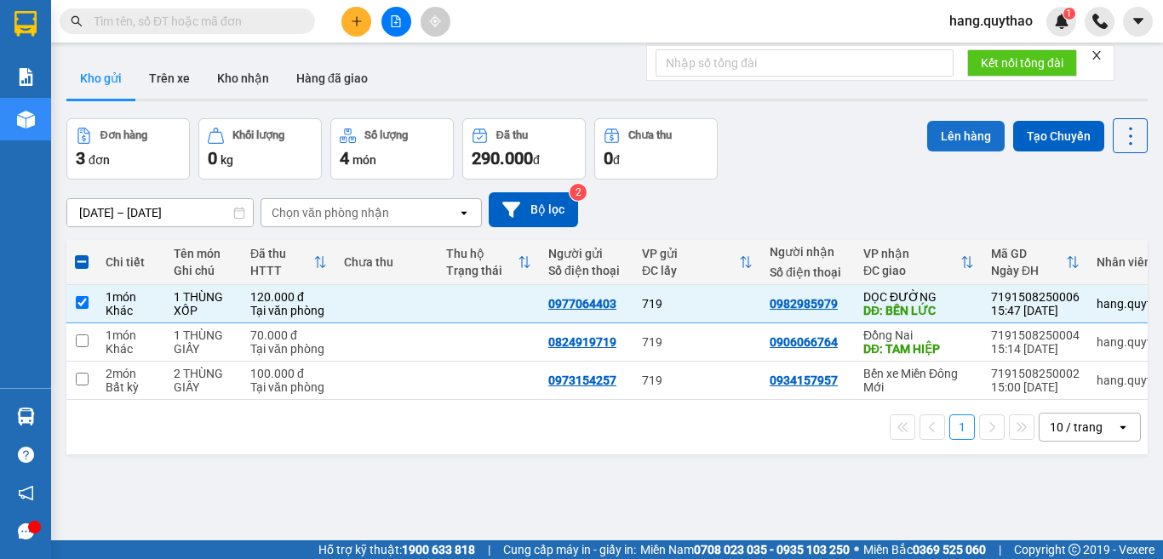
click at [951, 137] on button "Lên hàng" at bounding box center [965, 136] width 77 height 31
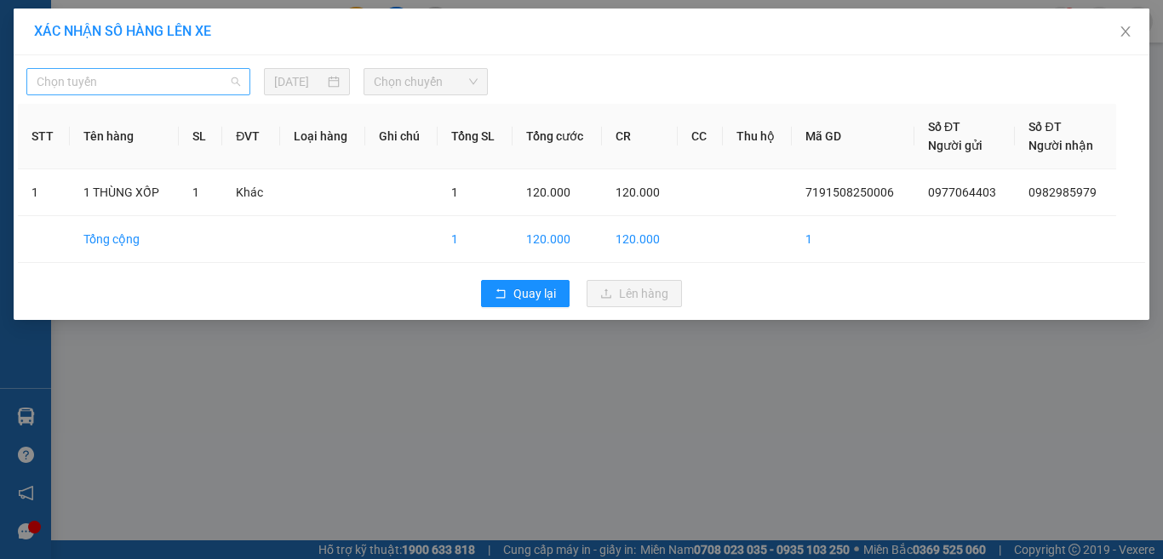
click at [150, 79] on span "Chọn tuyến" at bounding box center [138, 82] width 203 height 26
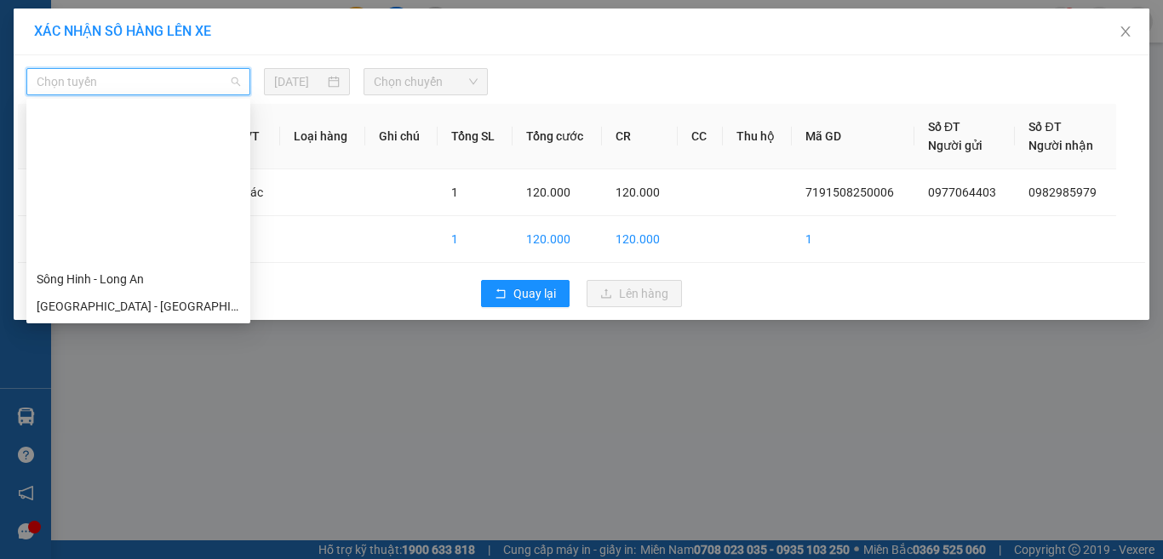
click at [744, 433] on div "XÁC NHẬN SỐ HÀNG LÊN XE Chọn tuyến [DATE] Chọn chuyến STT Tên hàng SL ĐVT Loại …" at bounding box center [581, 279] width 1163 height 559
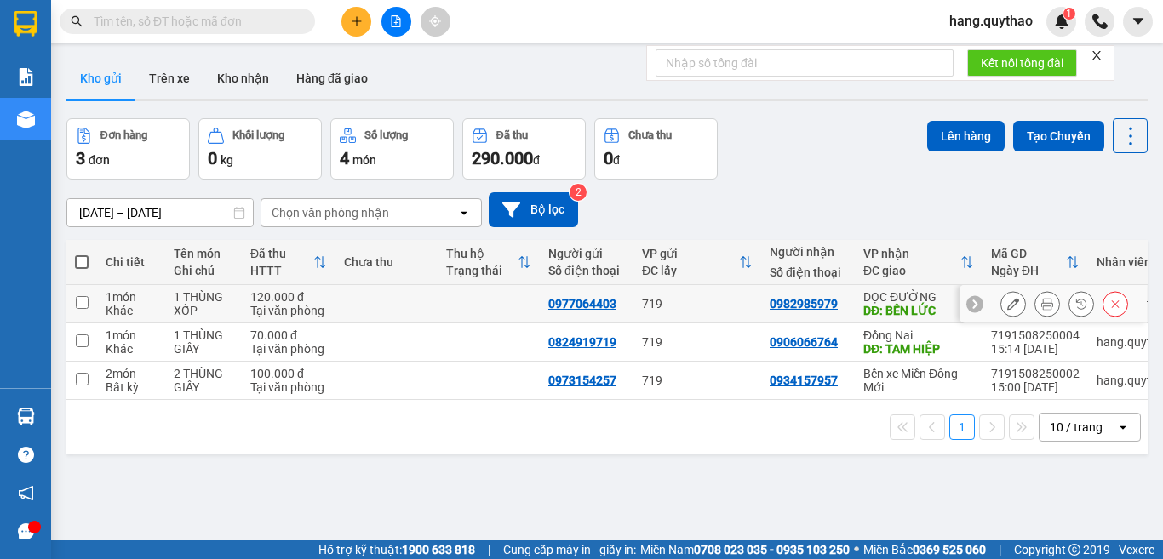
click at [868, 304] on div "DĐ: BẾN LỨC" at bounding box center [918, 311] width 111 height 14
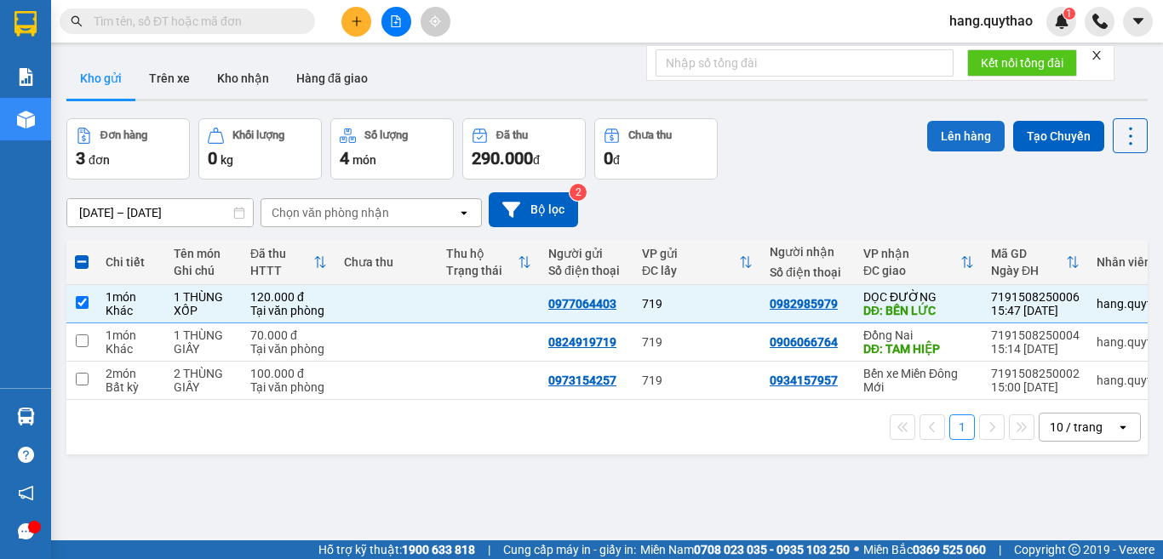
drag, startPoint x: 963, startPoint y: 135, endPoint x: 951, endPoint y: 134, distance: 12.0
click at [957, 134] on button "Lên hàng" at bounding box center [965, 136] width 77 height 31
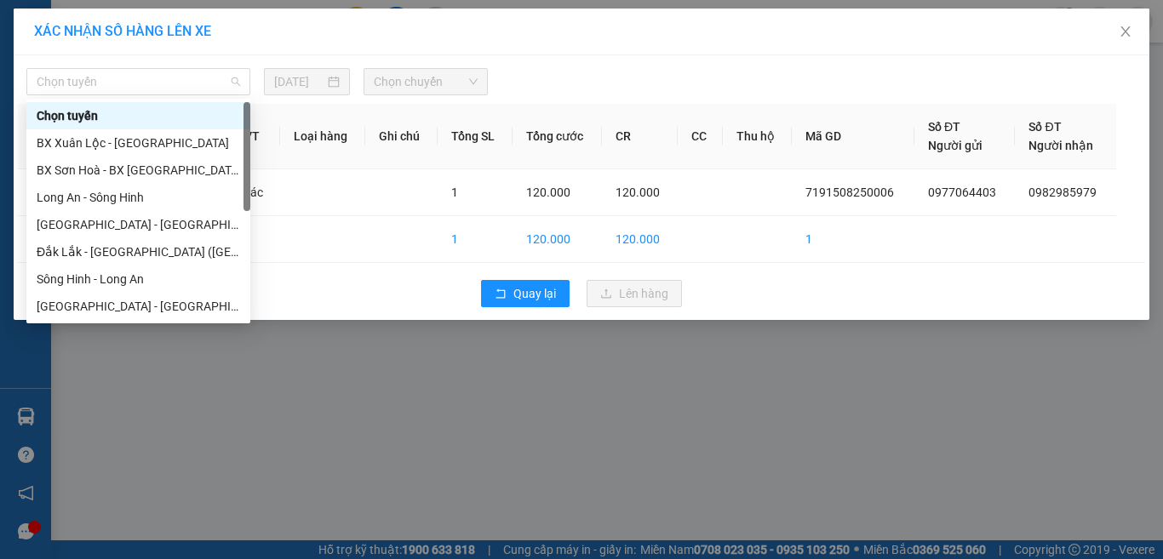
drag, startPoint x: 140, startPoint y: 83, endPoint x: 141, endPoint y: 99, distance: 16.2
click at [139, 83] on span "Chọn tuyến" at bounding box center [138, 82] width 203 height 26
click at [115, 284] on div "Sông Hinh - Long An" at bounding box center [138, 279] width 203 height 19
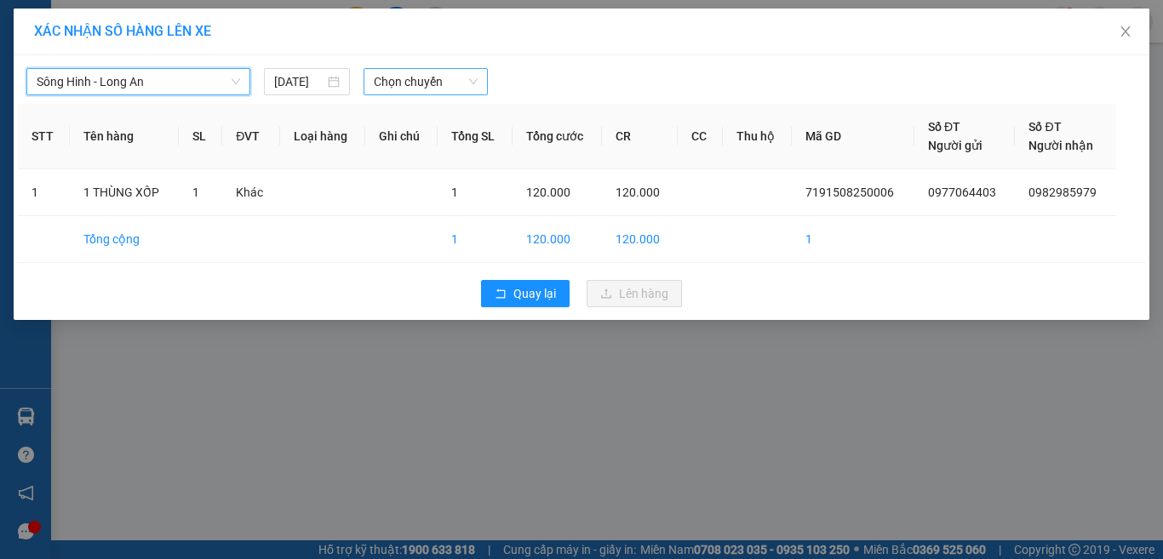
click at [403, 79] on span "Chọn chuyến" at bounding box center [426, 82] width 105 height 26
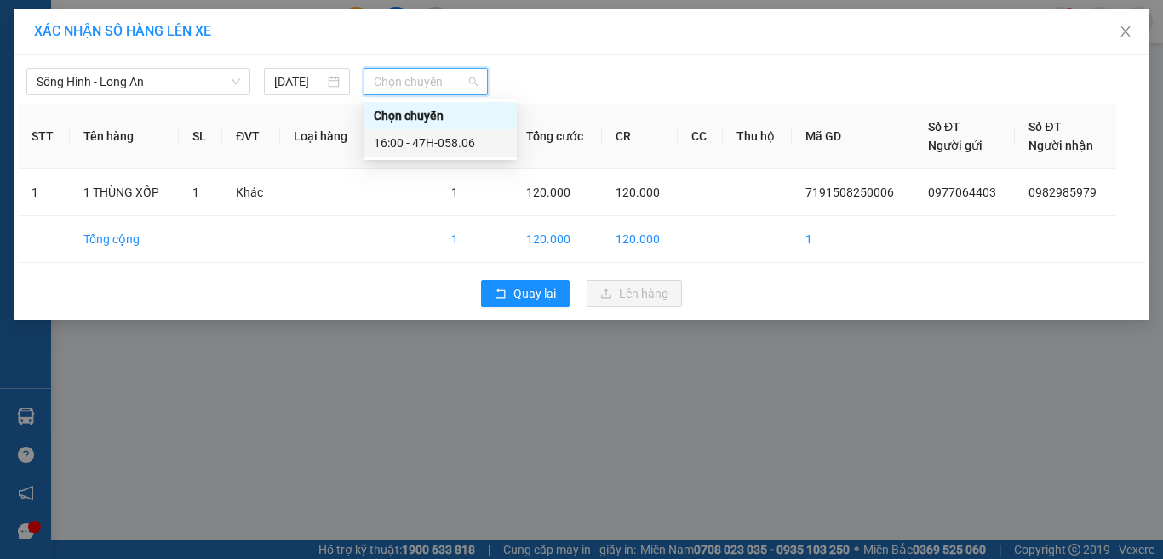
click at [436, 136] on div "16:00 - 47H-058.06" at bounding box center [440, 143] width 133 height 19
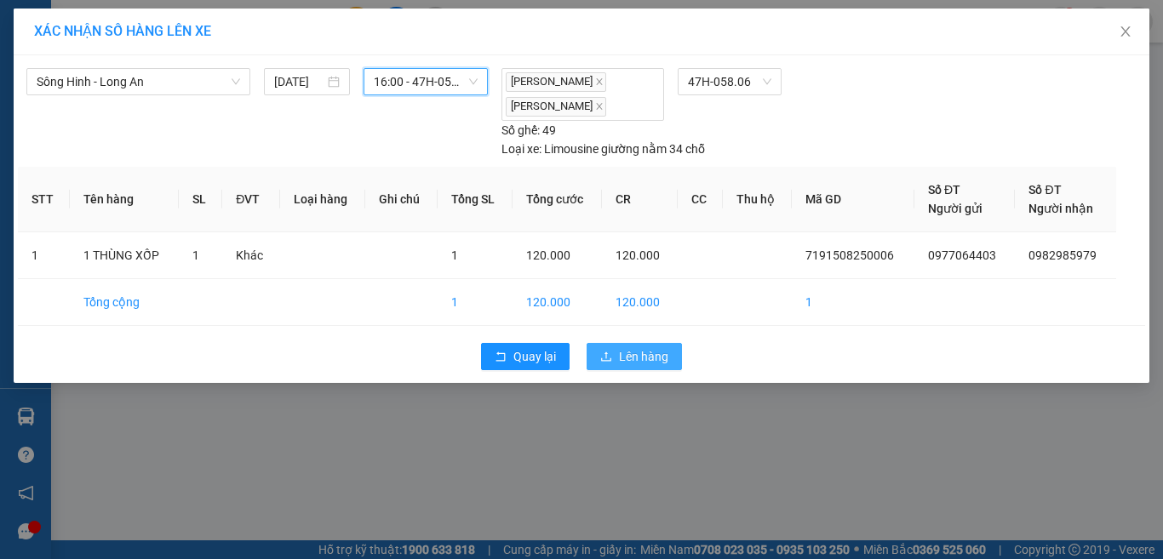
click at [631, 361] on span "Lên hàng" at bounding box center [643, 356] width 49 height 19
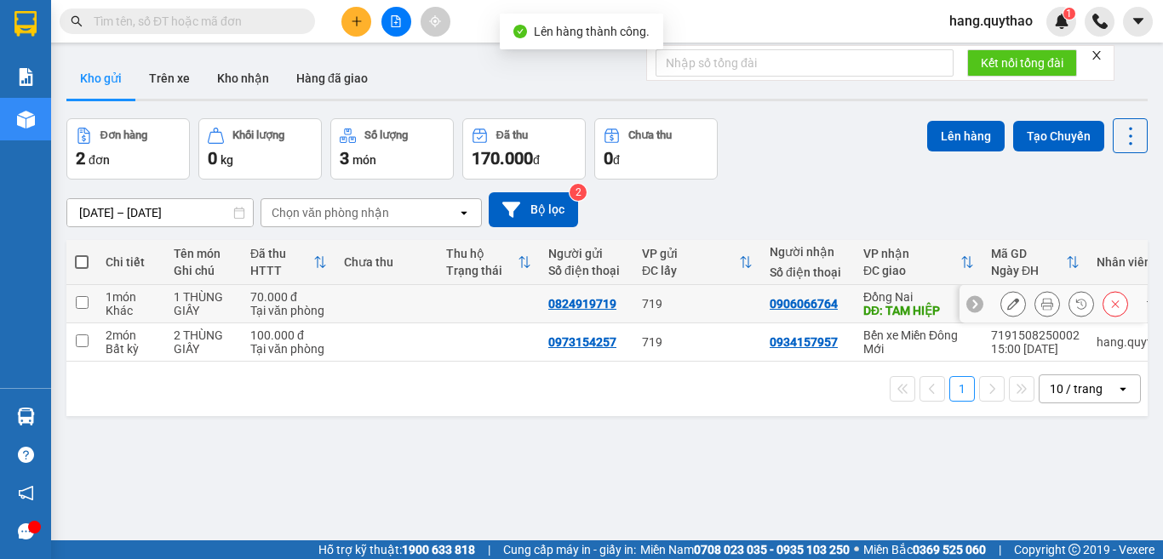
click at [877, 310] on div "DĐ: TAM HIỆP" at bounding box center [918, 311] width 111 height 14
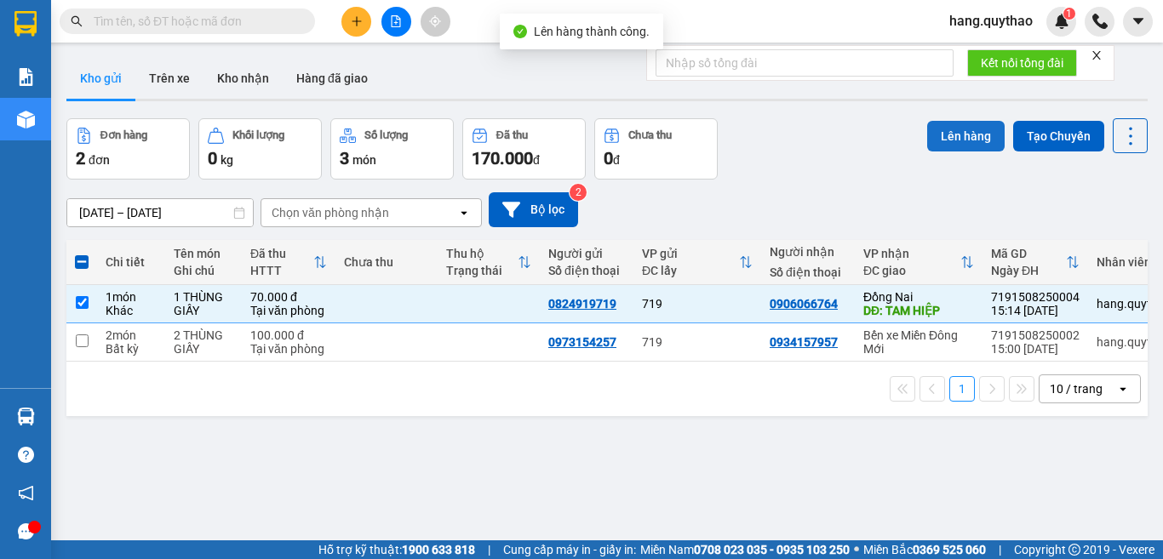
click at [951, 129] on button "Lên hàng" at bounding box center [965, 136] width 77 height 31
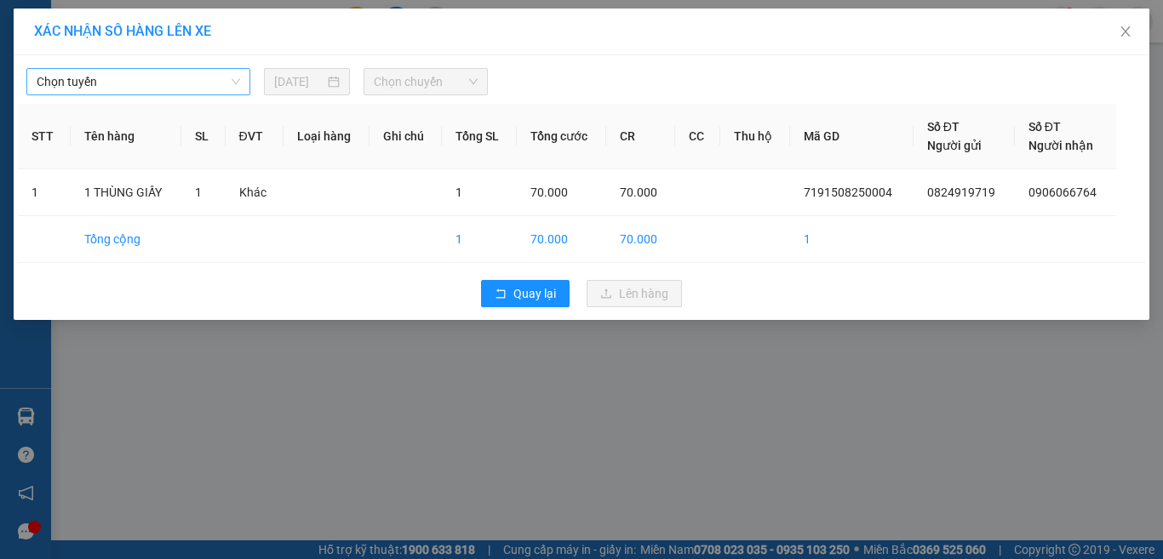
click at [123, 77] on span "Chọn tuyến" at bounding box center [138, 82] width 203 height 26
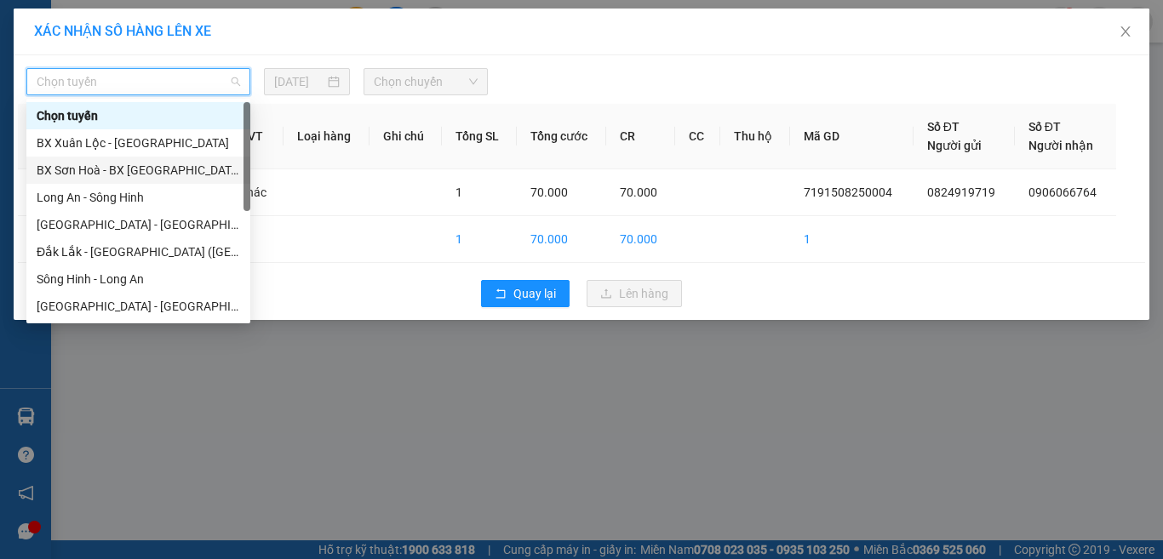
click at [141, 171] on div "BX Sơn Hoà - BX [GEOGRAPHIC_DATA]" at bounding box center [138, 170] width 203 height 19
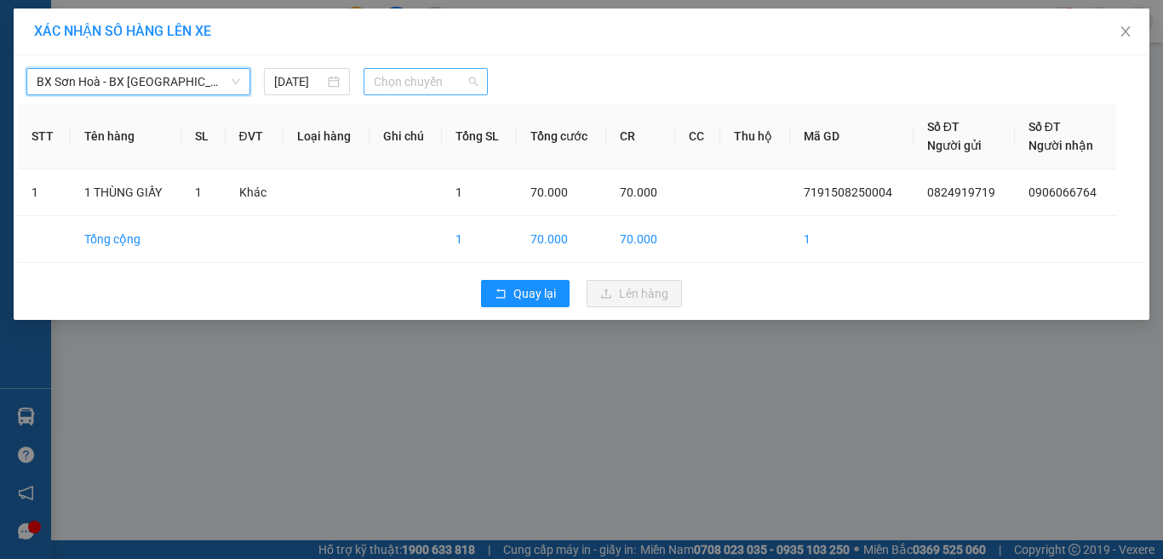
click at [420, 83] on span "Chọn chuyến" at bounding box center [426, 82] width 105 height 26
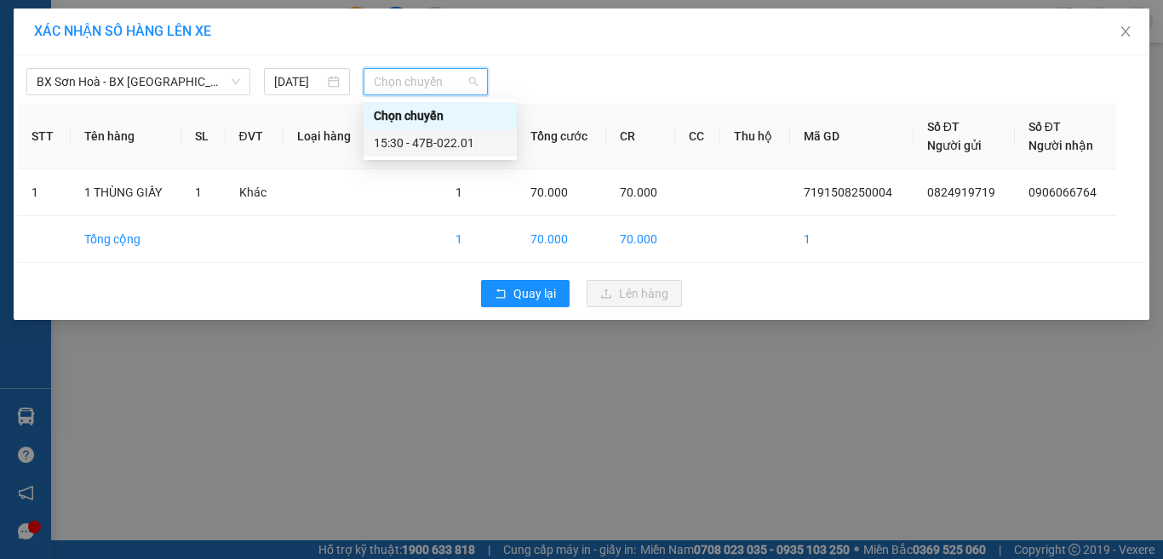
click at [449, 147] on div "15:30 - 47B-022.01" at bounding box center [440, 143] width 133 height 19
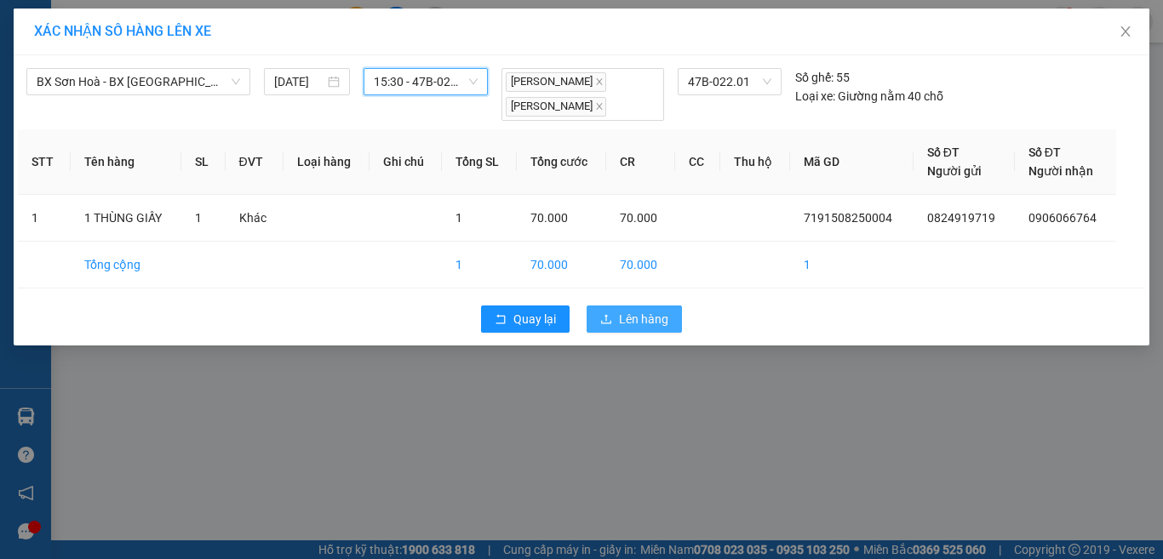
click at [628, 315] on span "Lên hàng" at bounding box center [643, 319] width 49 height 19
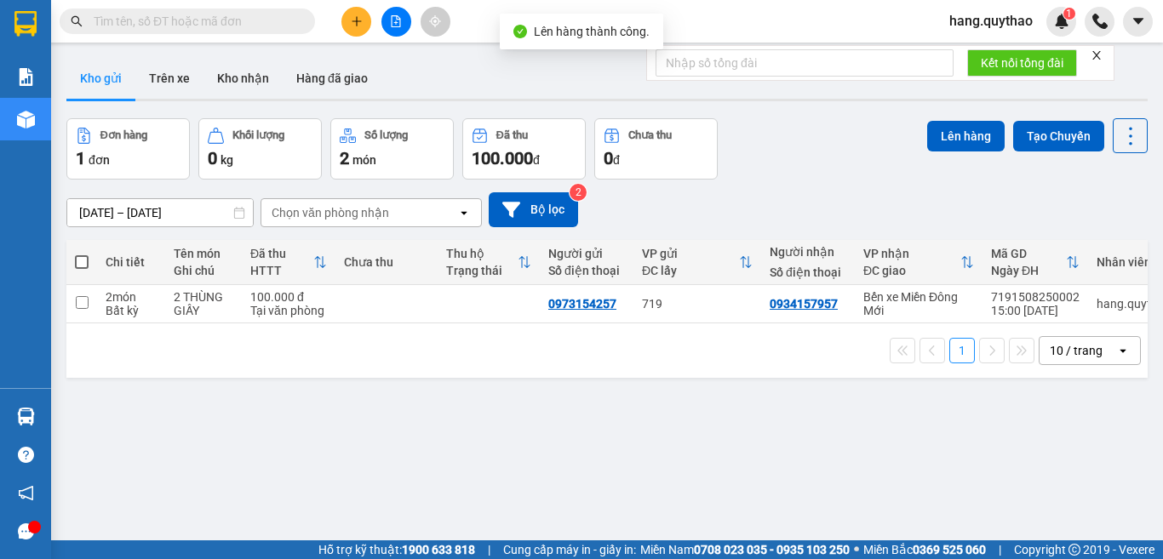
drag, startPoint x: 83, startPoint y: 263, endPoint x: 92, endPoint y: 261, distance: 9.5
click at [83, 263] on span at bounding box center [82, 262] width 14 height 14
click at [82, 254] on input "checkbox" at bounding box center [82, 254] width 0 height 0
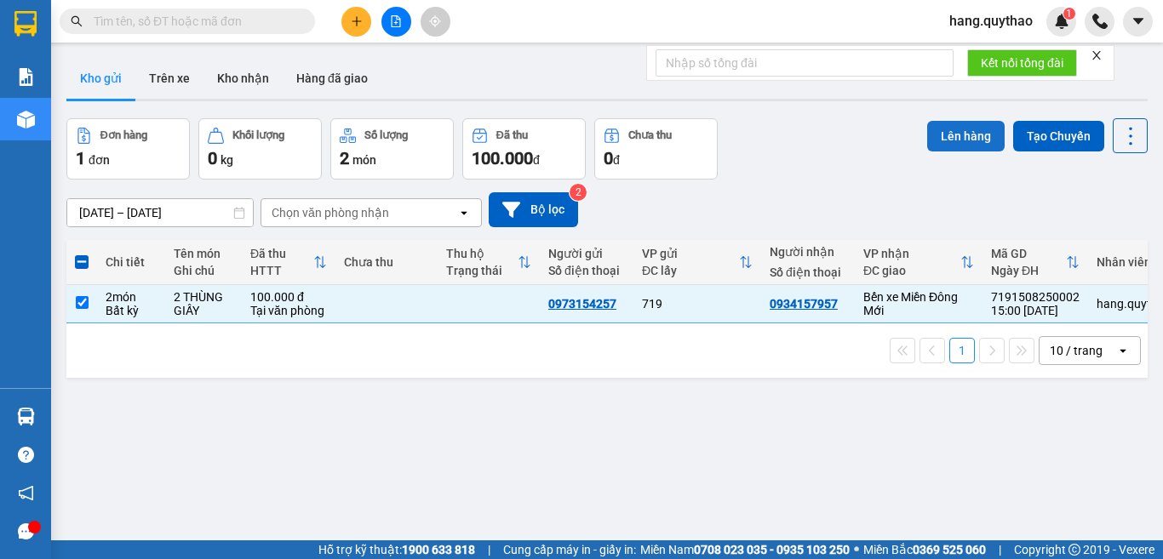
click at [932, 140] on button "Lên hàng" at bounding box center [965, 136] width 77 height 31
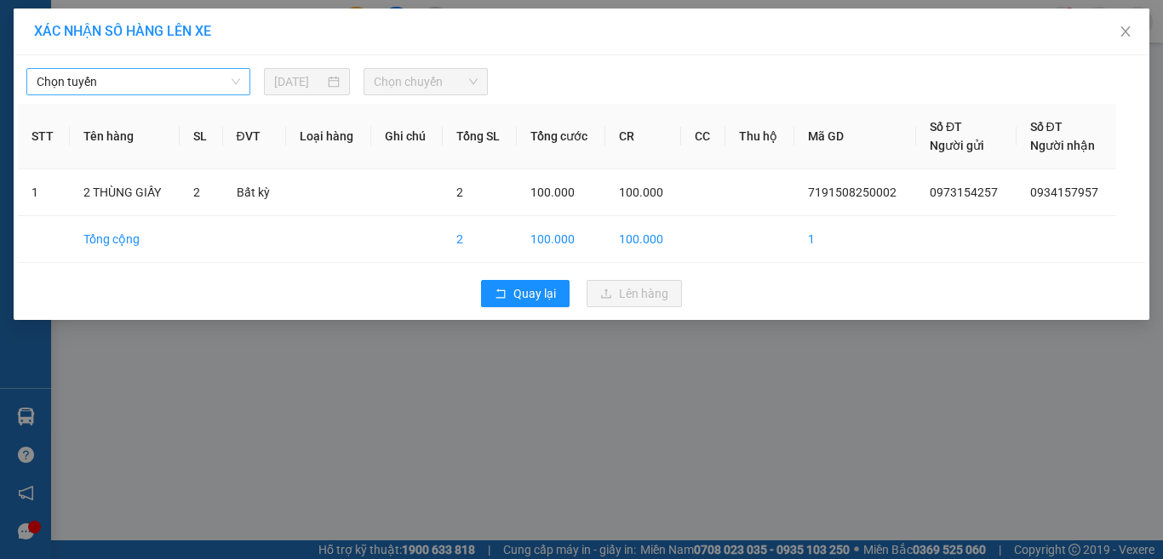
click at [113, 92] on span "Chọn tuyến" at bounding box center [138, 82] width 203 height 26
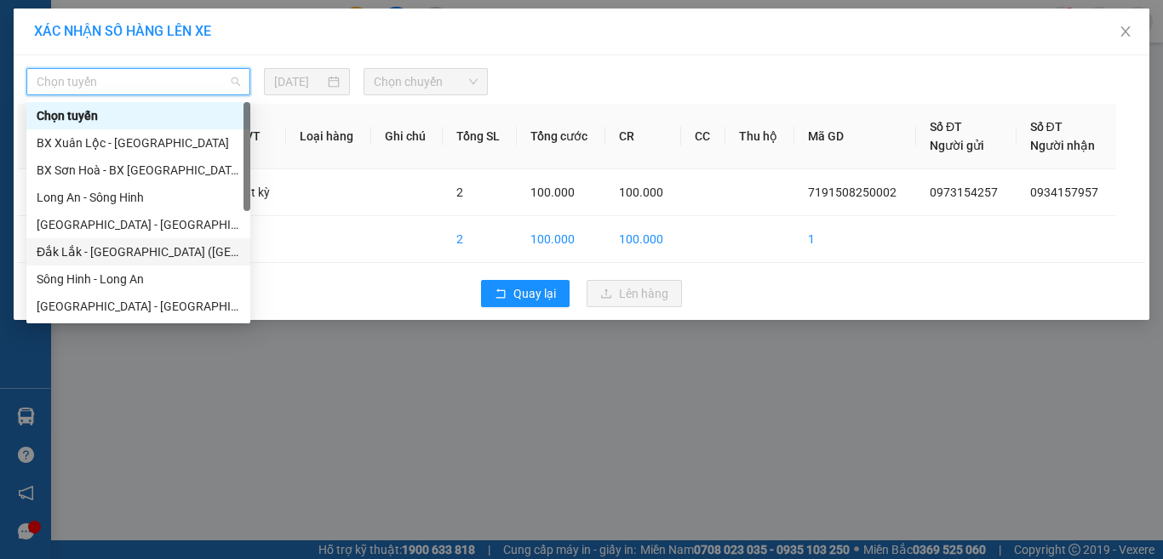
click at [152, 248] on div "Đắk Lắk - [GEOGRAPHIC_DATA] ([GEOGRAPHIC_DATA] mới)" at bounding box center [138, 252] width 203 height 19
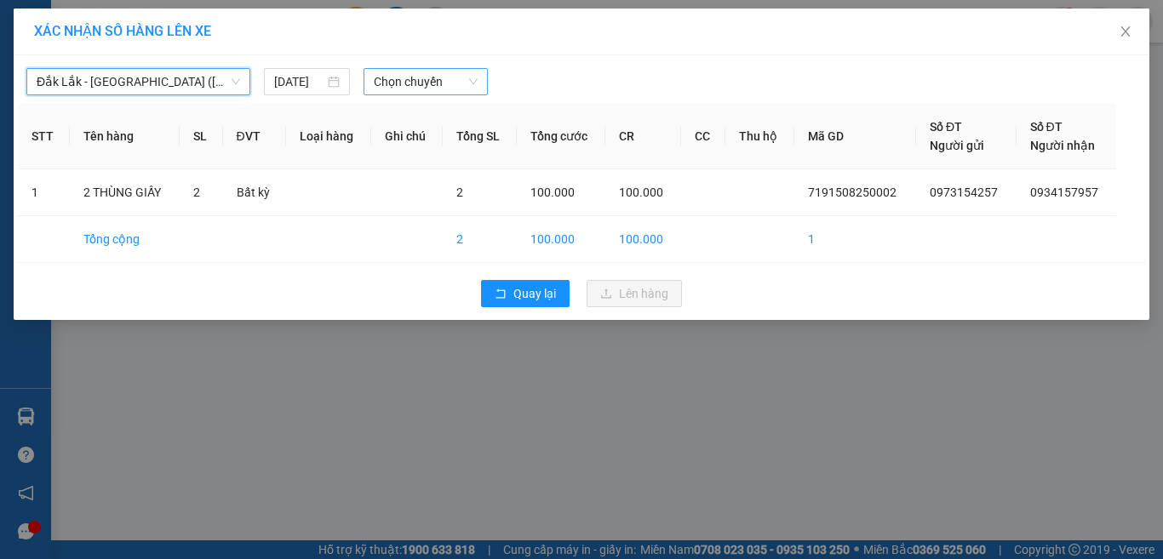
click at [431, 89] on span "Chọn chuyến" at bounding box center [426, 82] width 105 height 26
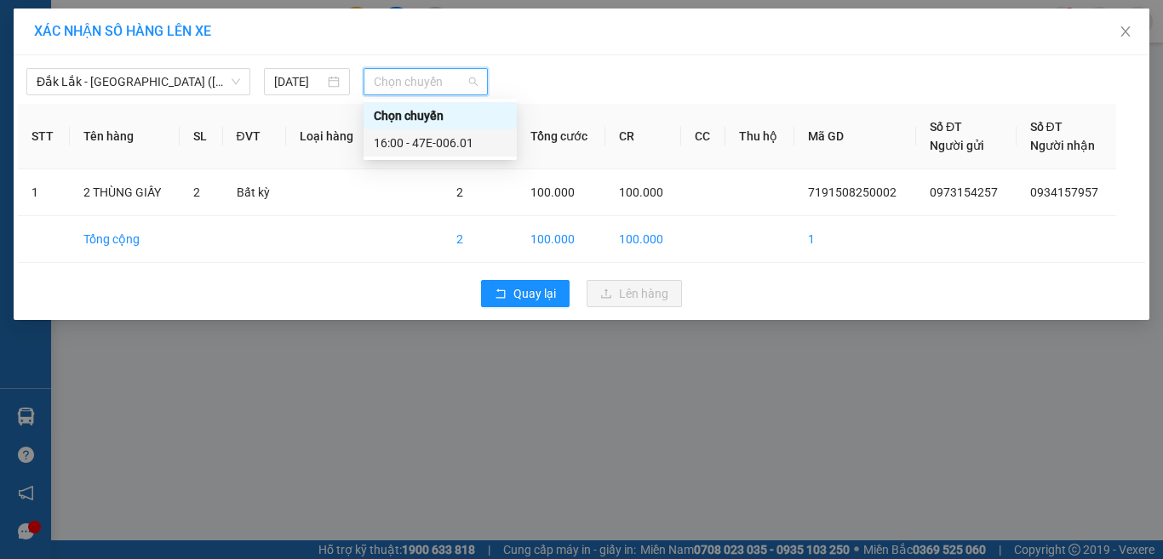
click at [470, 146] on div "16:00 - 47E-006.01" at bounding box center [440, 143] width 133 height 19
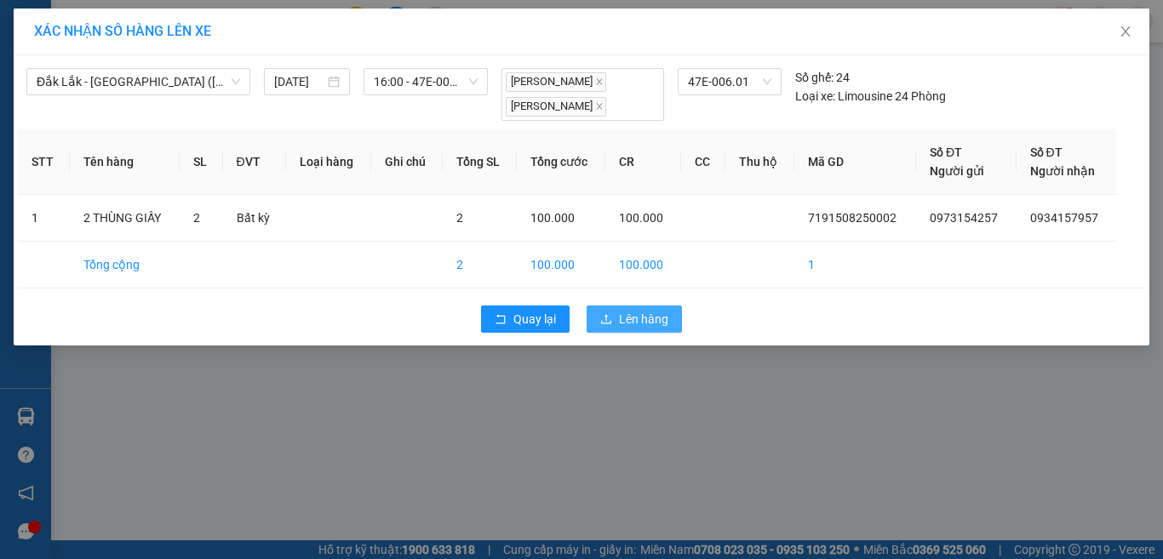
click at [637, 317] on span "Lên hàng" at bounding box center [643, 319] width 49 height 19
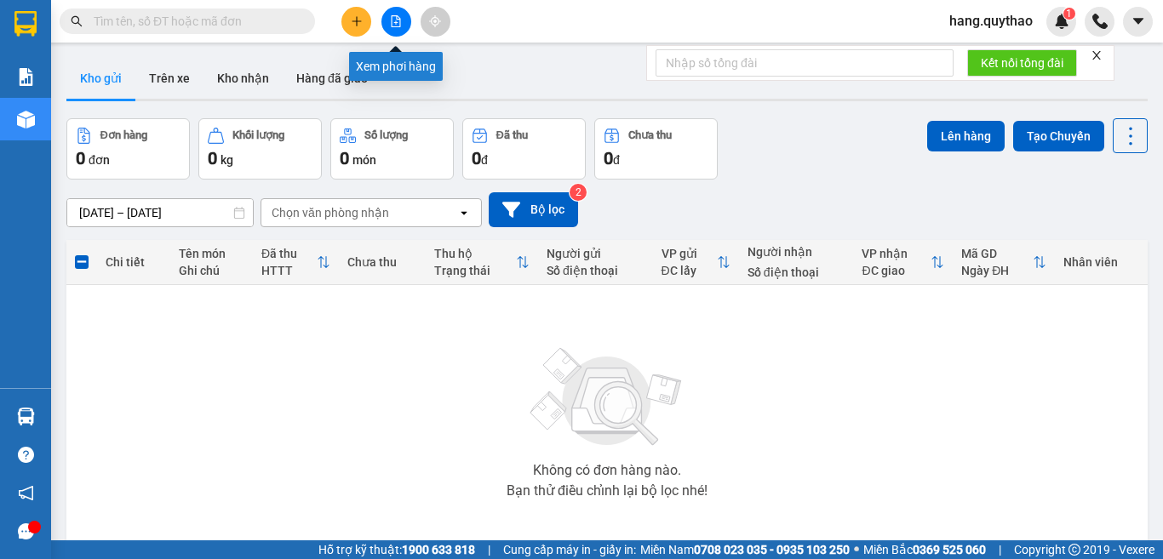
click at [398, 21] on icon "file-add" at bounding box center [396, 21] width 12 height 12
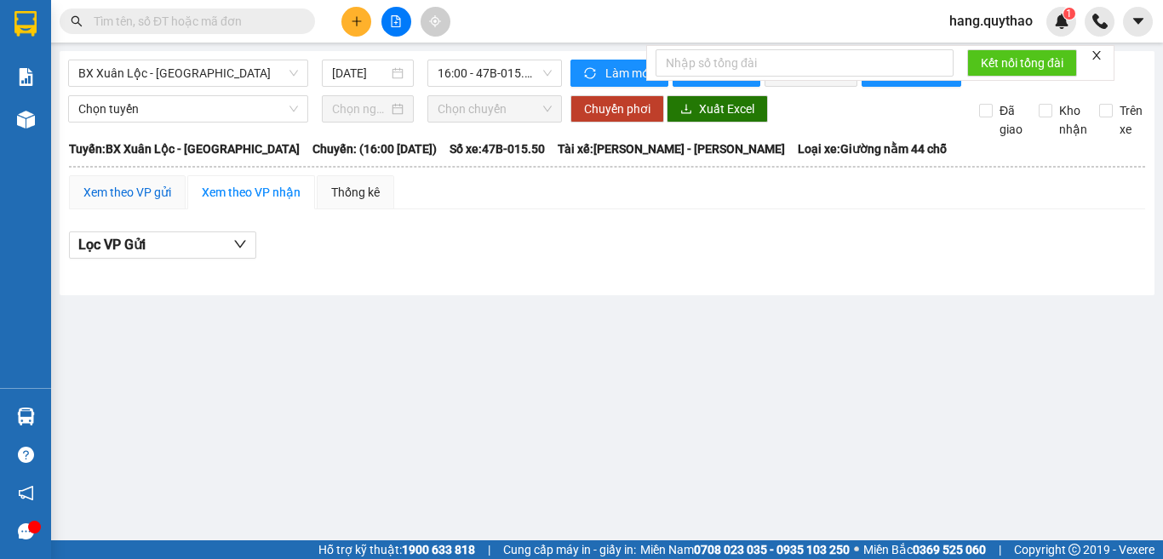
click at [155, 202] on div "Xem theo VP gửi" at bounding box center [127, 192] width 88 height 19
click at [259, 202] on div "Xem theo VP nhận" at bounding box center [251, 192] width 99 height 19
click at [341, 202] on div "Thống kê" at bounding box center [355, 192] width 49 height 19
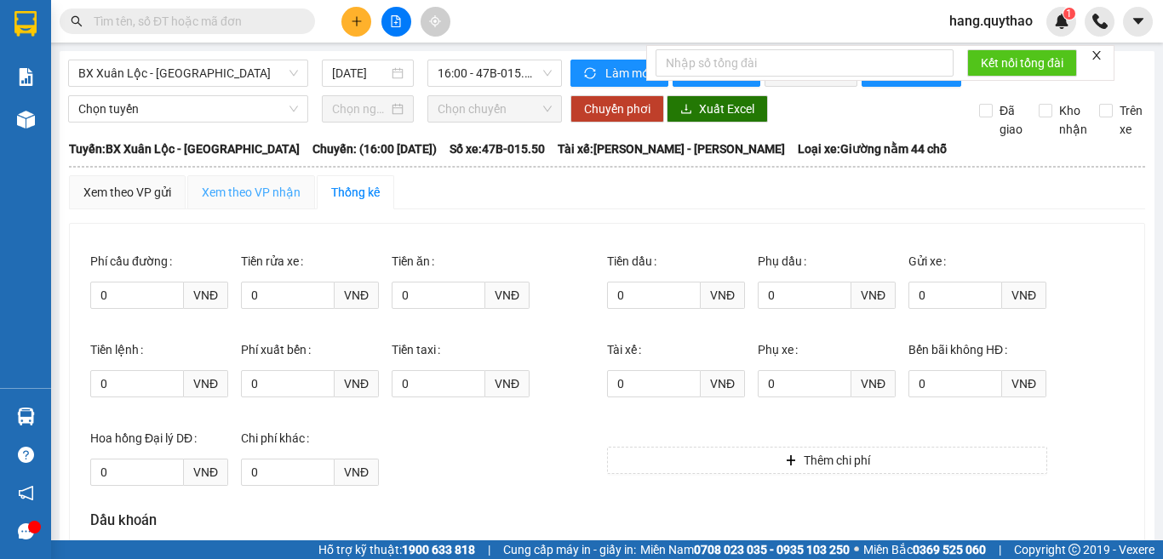
click at [278, 192] on div "Xem theo VP nhận" at bounding box center [251, 192] width 128 height 34
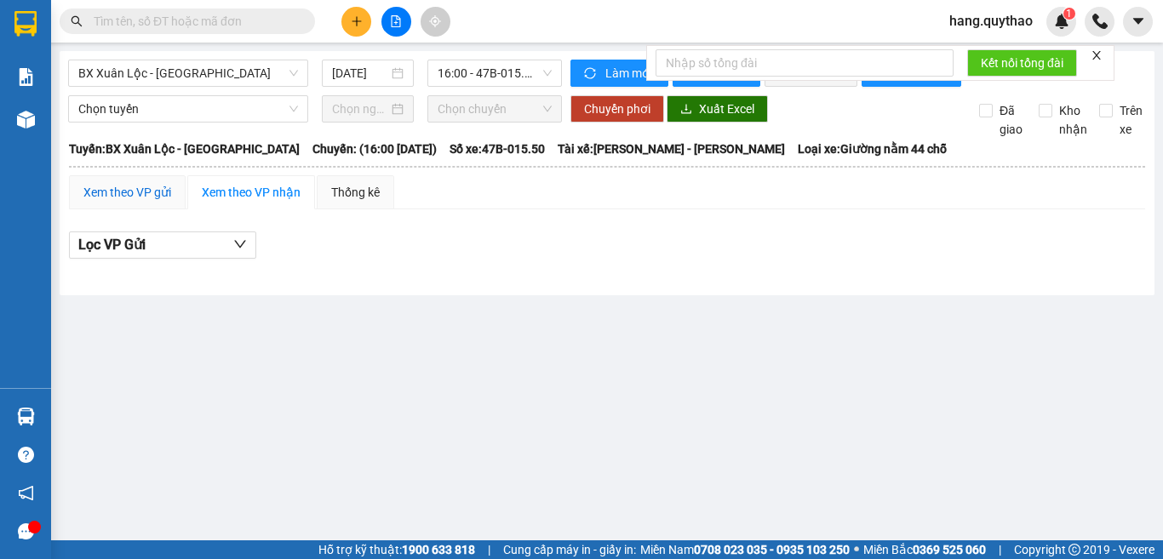
click at [135, 199] on div "Xem theo VP gửi" at bounding box center [127, 192] width 88 height 19
drag, startPoint x: 396, startPoint y: 27, endPoint x: 382, endPoint y: 31, distance: 14.0
click at [395, 26] on button at bounding box center [396, 22] width 30 height 30
click at [264, 75] on span "BX Xuân Lộc - [GEOGRAPHIC_DATA]" at bounding box center [188, 73] width 220 height 26
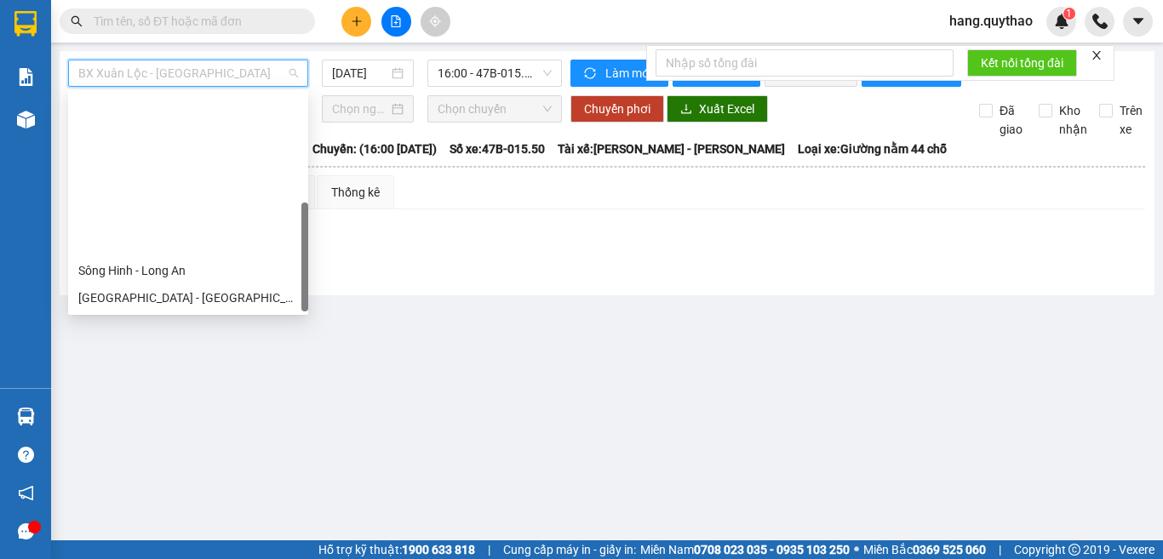
click at [148, 425] on div "Đắk Lắk - [GEOGRAPHIC_DATA] (T)" at bounding box center [188, 434] width 220 height 19
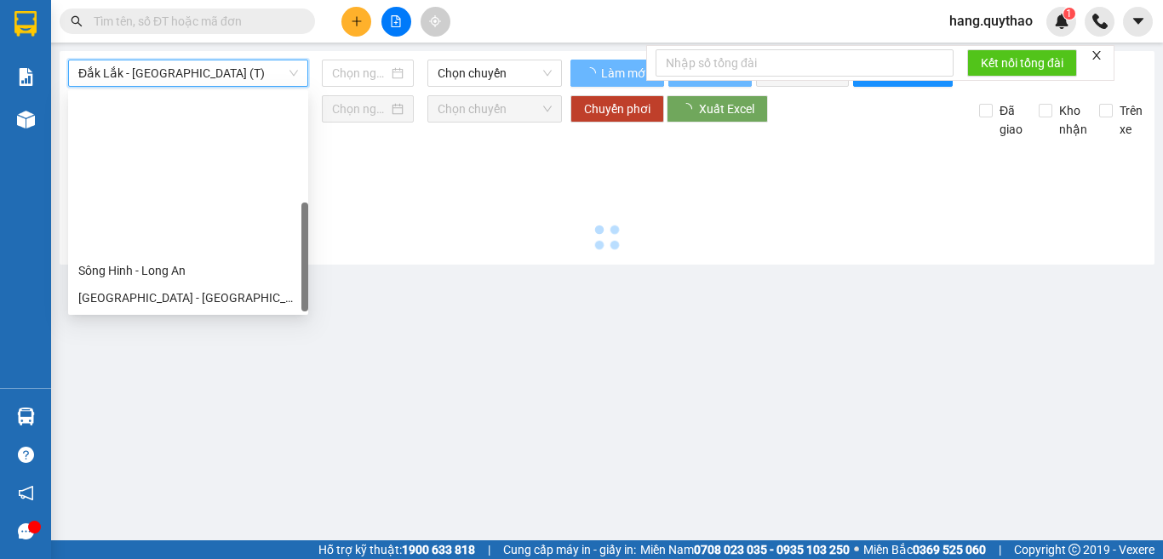
type input "[DATE]"
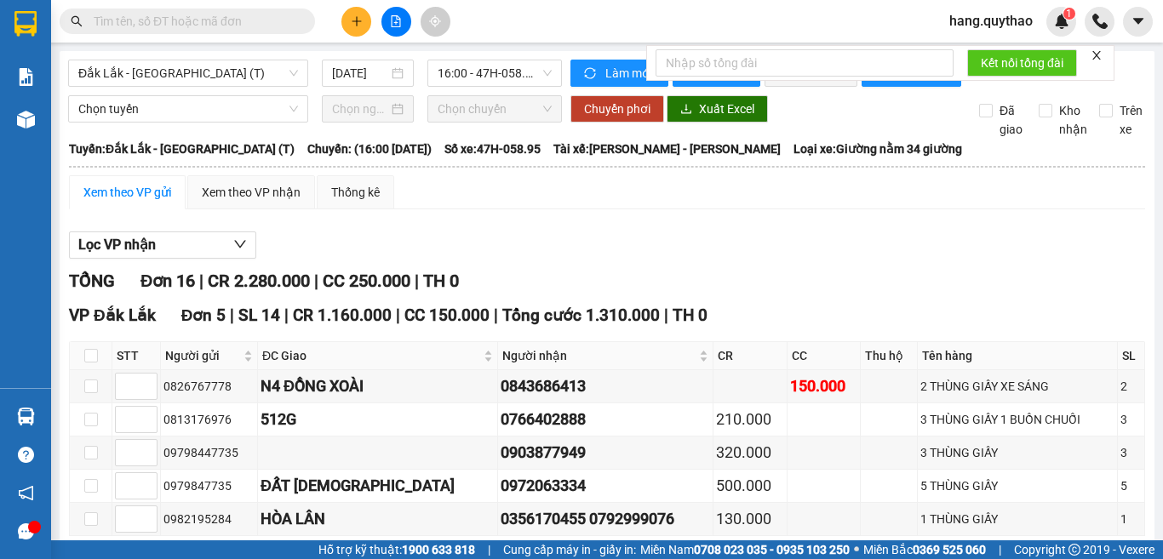
click at [176, 73] on span "Đắk Lắk - [GEOGRAPHIC_DATA] (T)" at bounding box center [188, 73] width 220 height 26
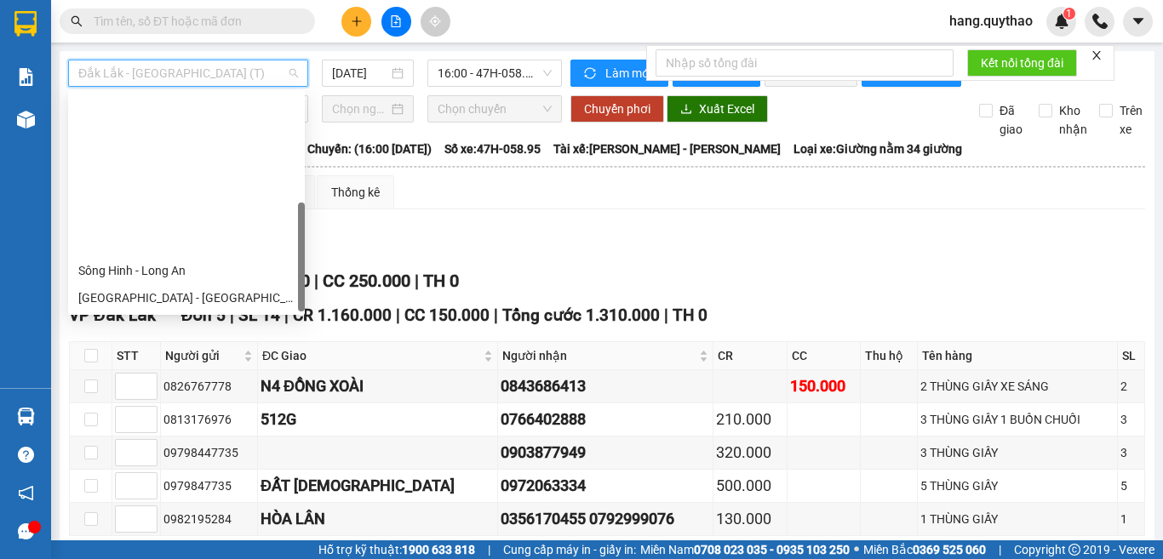
click at [145, 479] on div "Đắk Lắk - [GEOGRAPHIC_DATA]" at bounding box center [186, 488] width 216 height 19
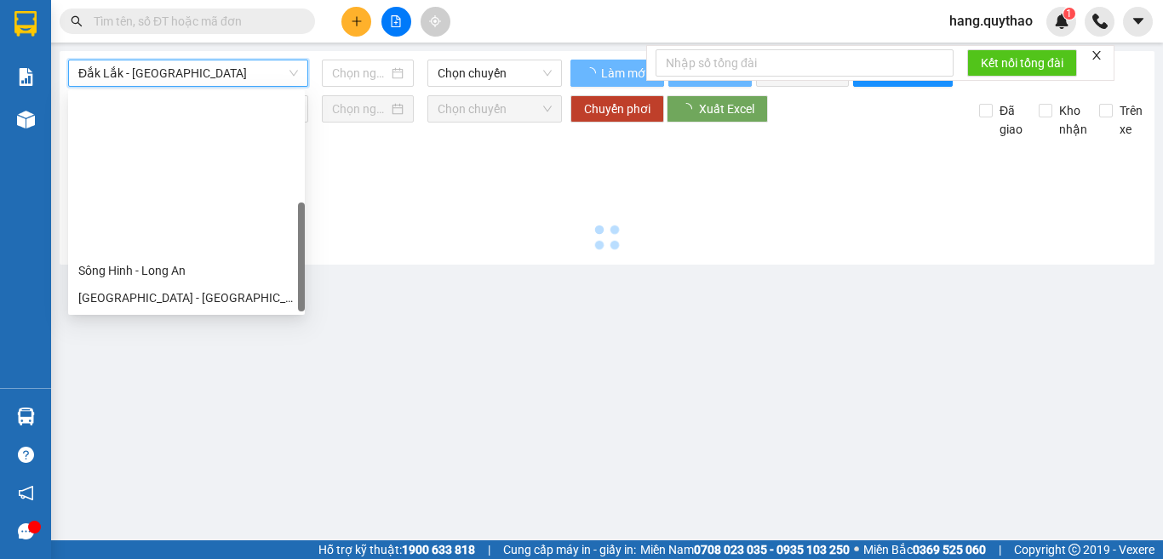
type input "[DATE]"
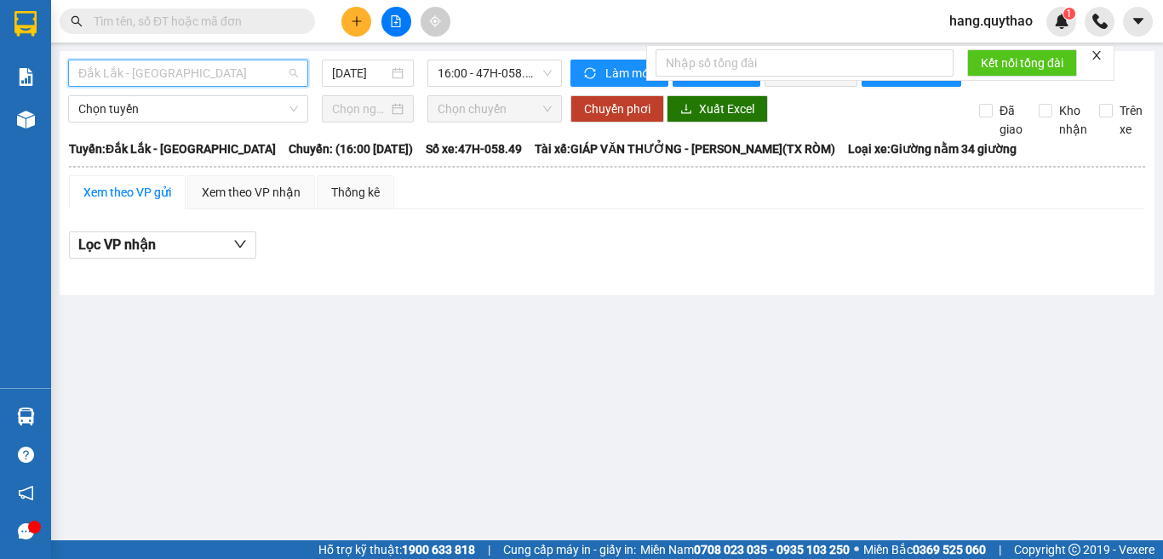
click at [200, 75] on span "Đắk Lắk - [GEOGRAPHIC_DATA]" at bounding box center [188, 73] width 220 height 26
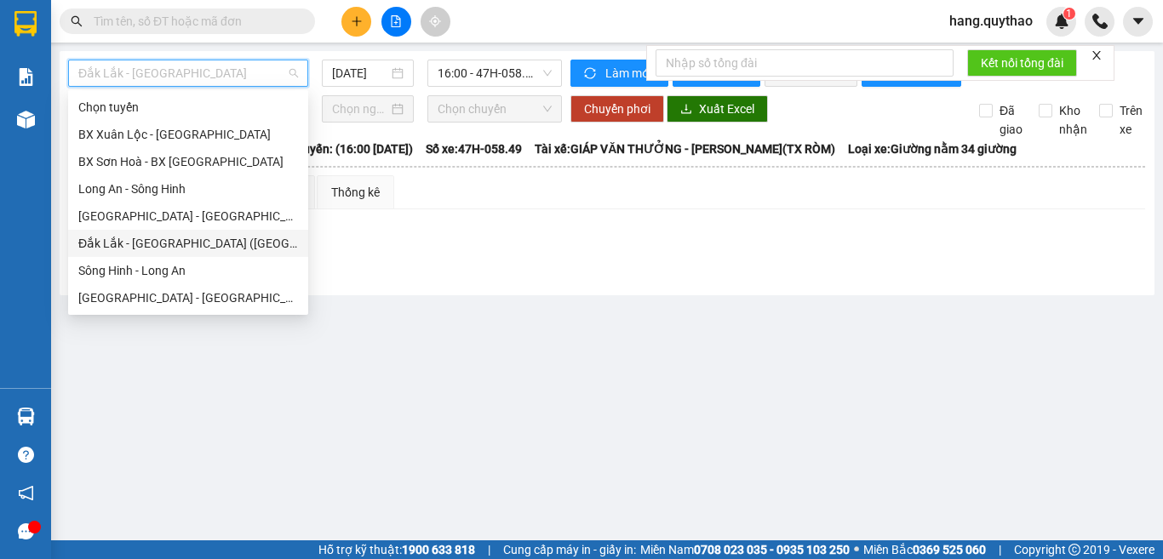
click at [188, 238] on div "Đắk Lắk - [GEOGRAPHIC_DATA] ([GEOGRAPHIC_DATA] mới)" at bounding box center [188, 243] width 220 height 19
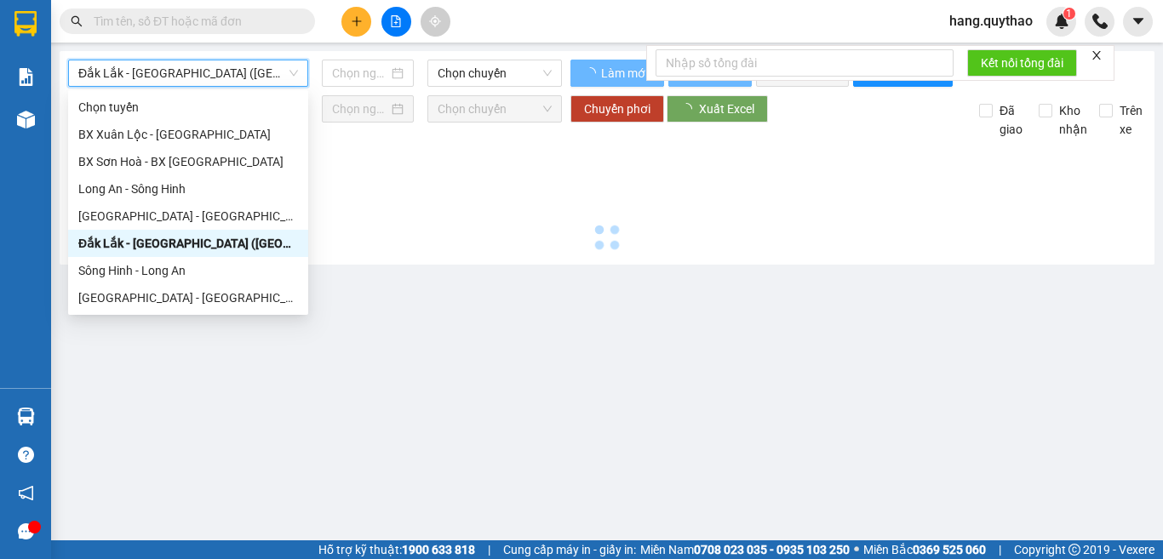
type input "[DATE]"
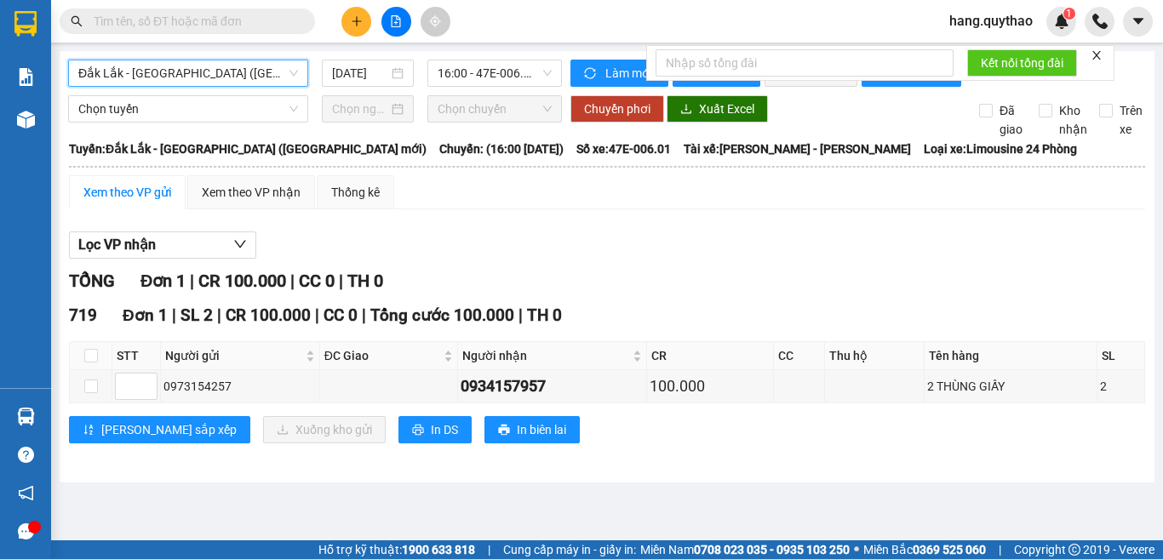
click at [372, 456] on div "719 Đơn 1 | SL 2 | CR 100.000 | CC 0 | Tổng cước 100.000 | TH 0 STT Người gửi Đ…" at bounding box center [607, 379] width 1076 height 153
click at [431, 439] on span "In DS" at bounding box center [444, 430] width 27 height 19
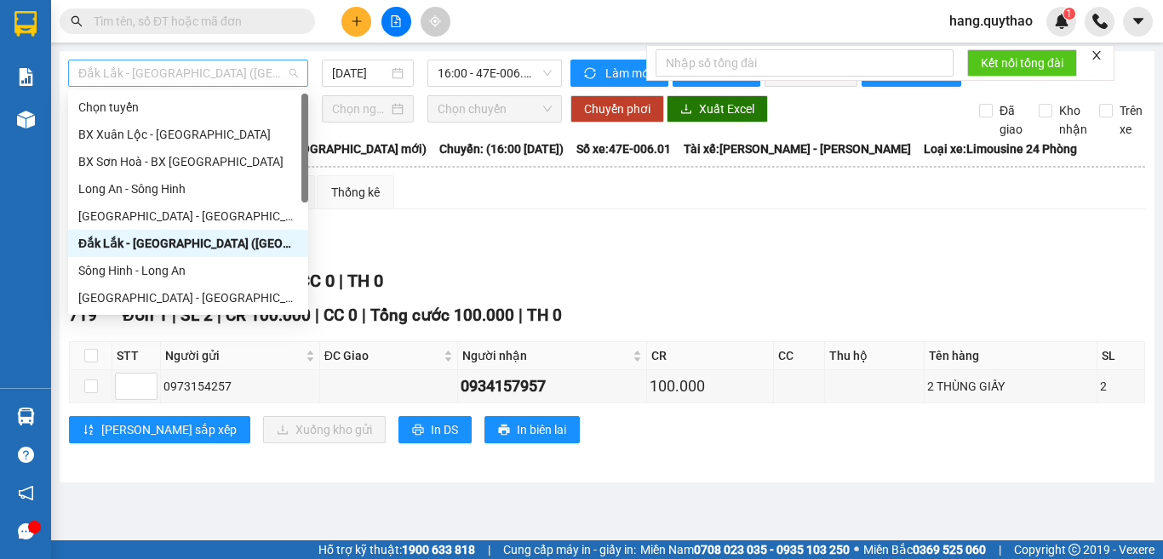
click at [203, 78] on span "Đắk Lắk - [GEOGRAPHIC_DATA] ([GEOGRAPHIC_DATA] mới)" at bounding box center [188, 73] width 220 height 26
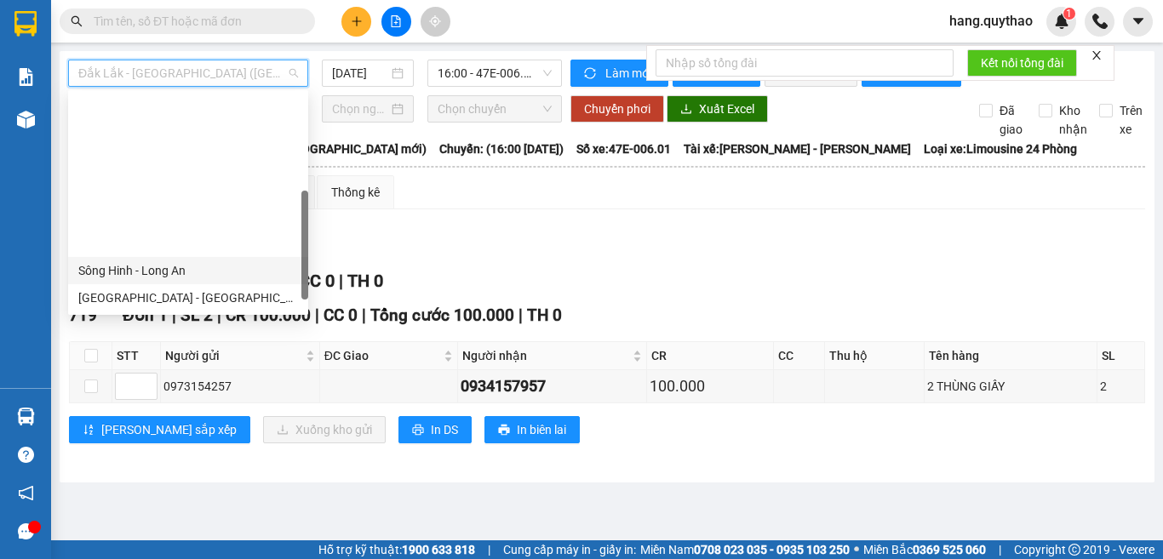
click at [175, 261] on div "Sông Hinh - Long An" at bounding box center [188, 270] width 220 height 19
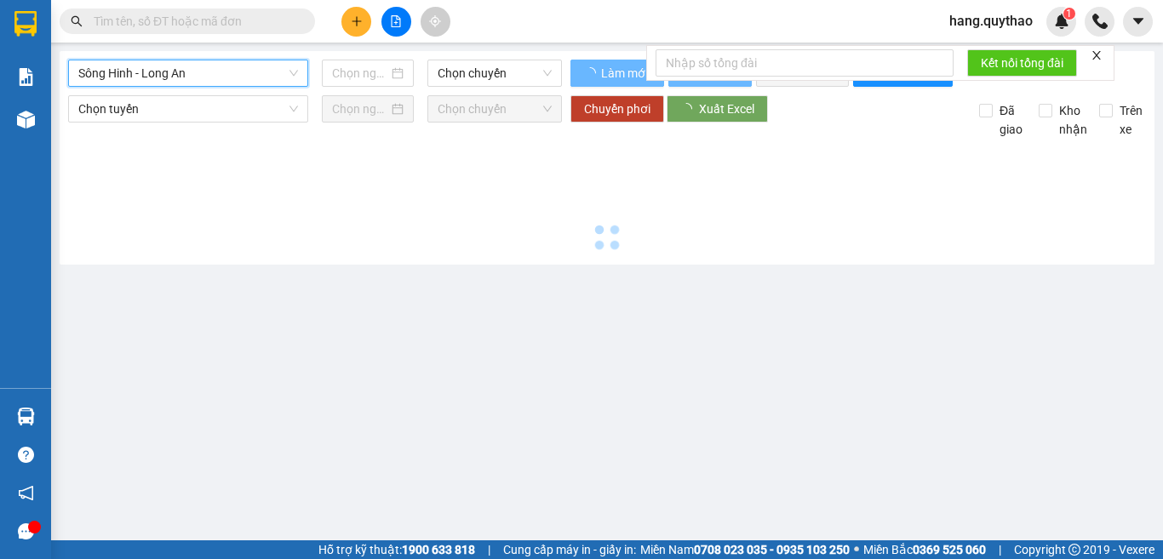
type input "[DATE]"
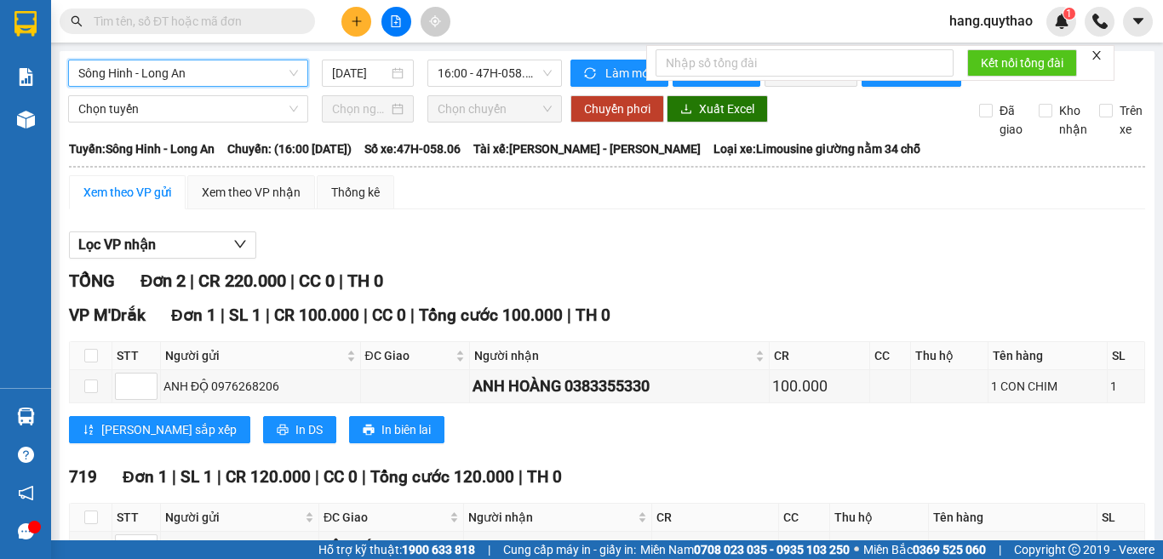
click at [203, 76] on span "Sông Hinh - Long An" at bounding box center [188, 73] width 220 height 26
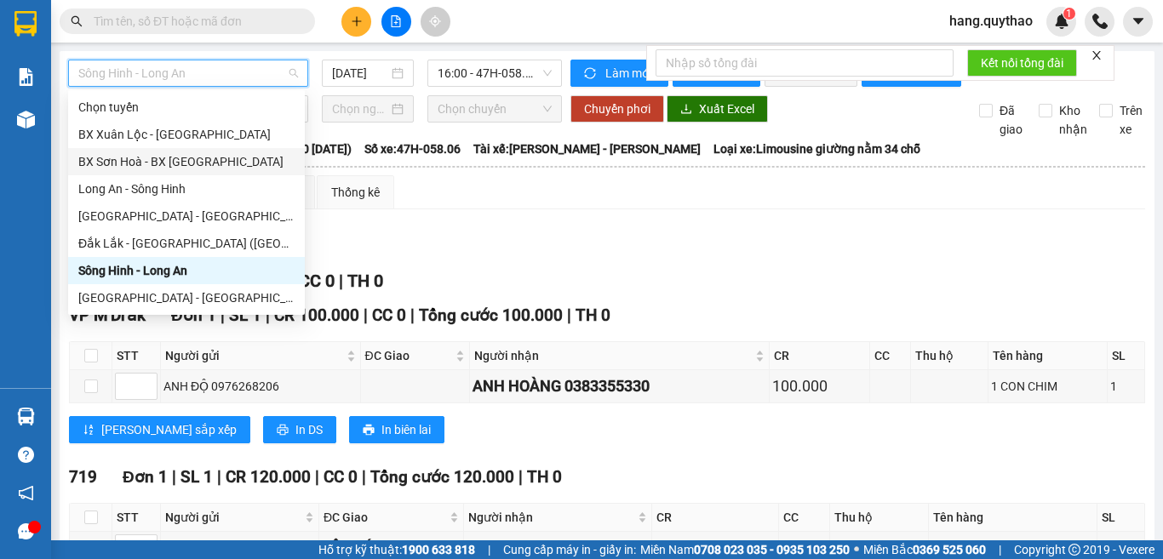
click at [198, 159] on div "BX Sơn Hoà - BX [GEOGRAPHIC_DATA]" at bounding box center [186, 161] width 216 height 19
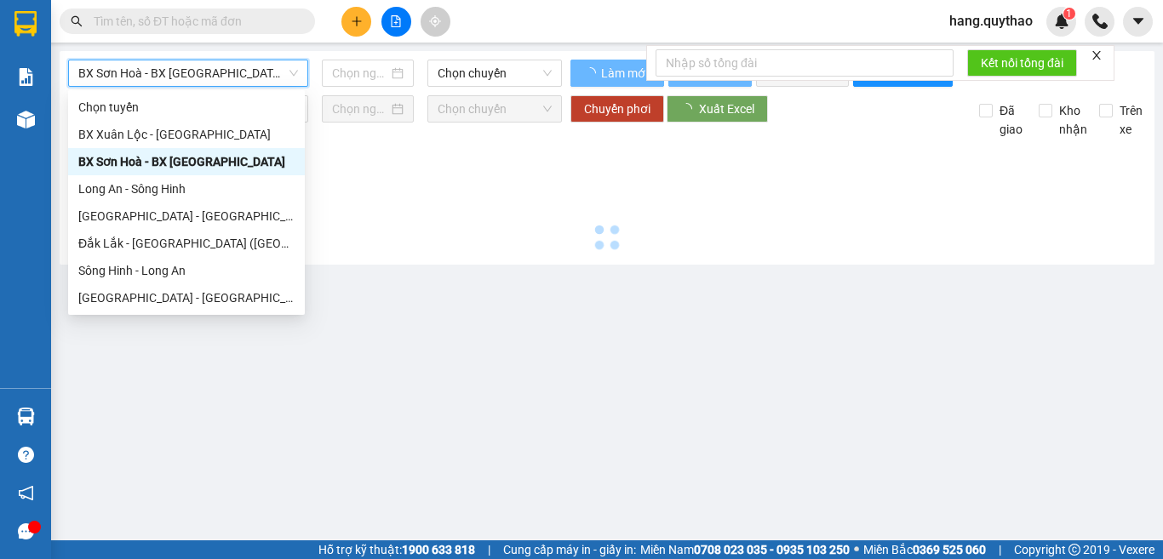
type input "[DATE]"
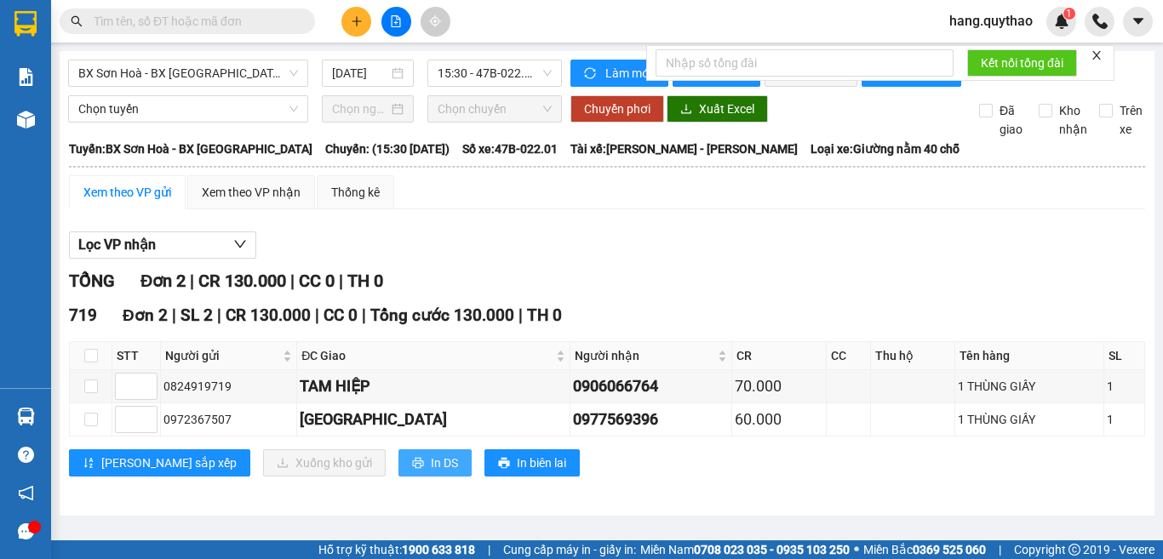
click at [431, 473] on span "In DS" at bounding box center [444, 463] width 27 height 19
